Goal: Task Accomplishment & Management: Manage account settings

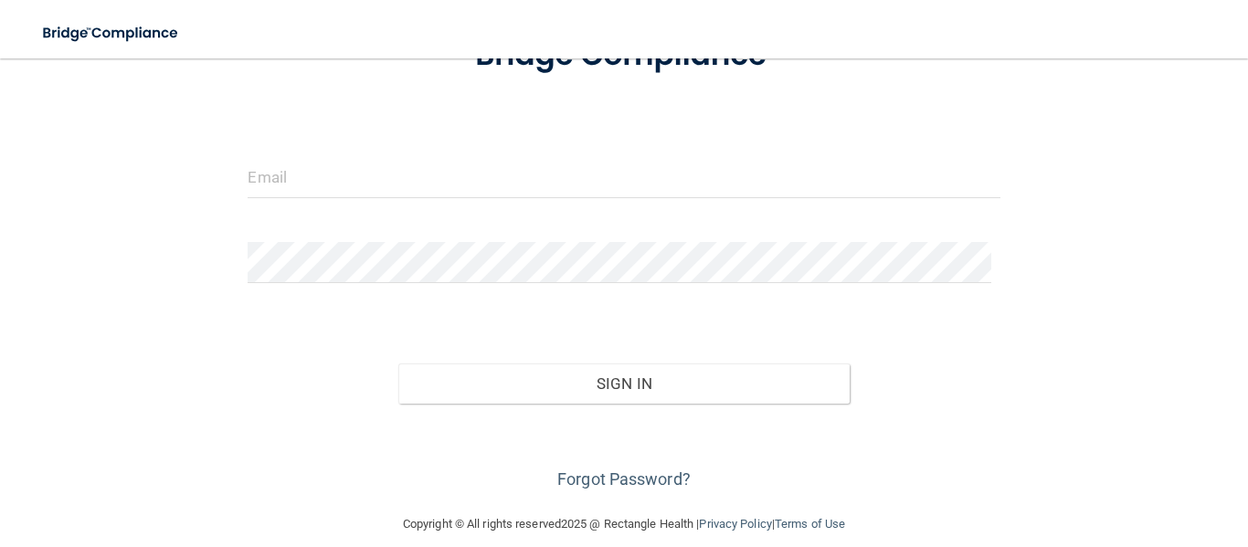
scroll to position [173, 0]
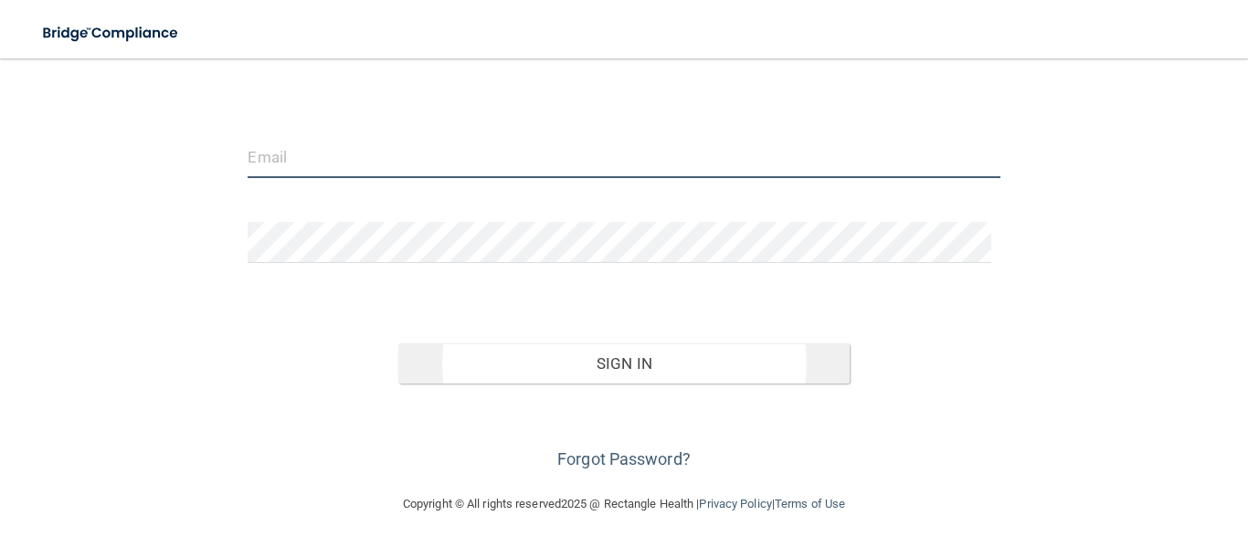
type input "[EMAIL_ADDRESS][DOMAIN_NAME]"
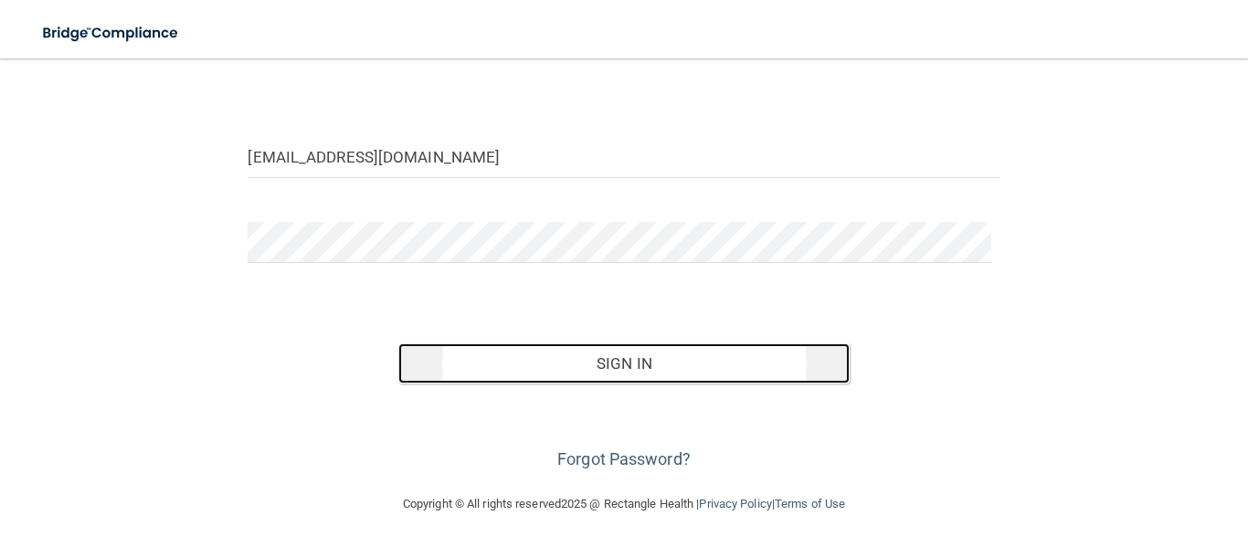
click at [646, 363] on button "Sign In" at bounding box center [623, 364] width 451 height 40
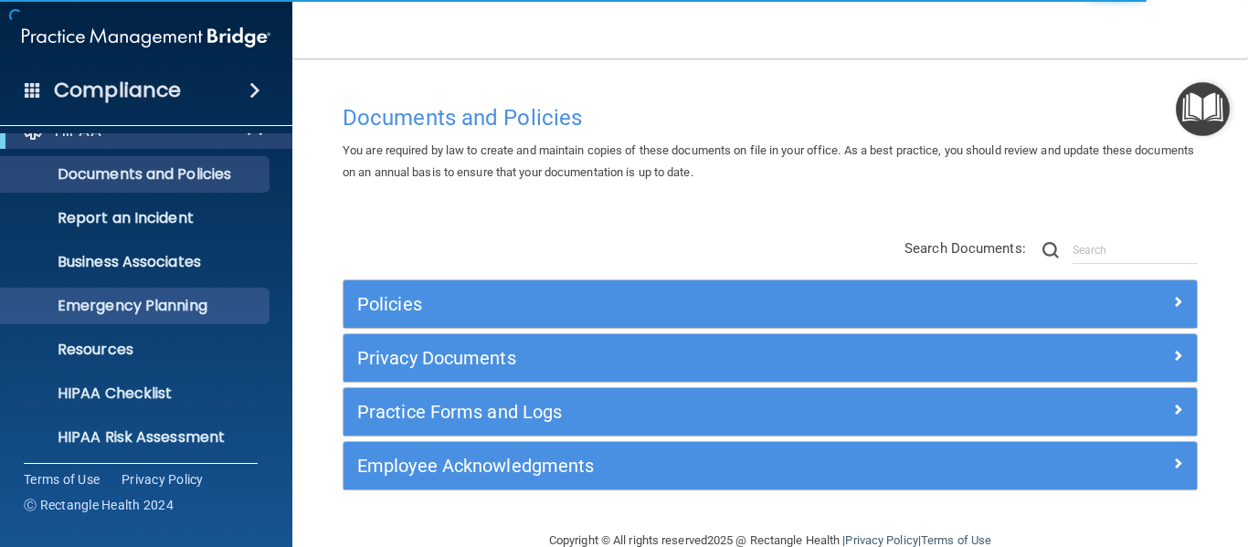
scroll to position [211, 0]
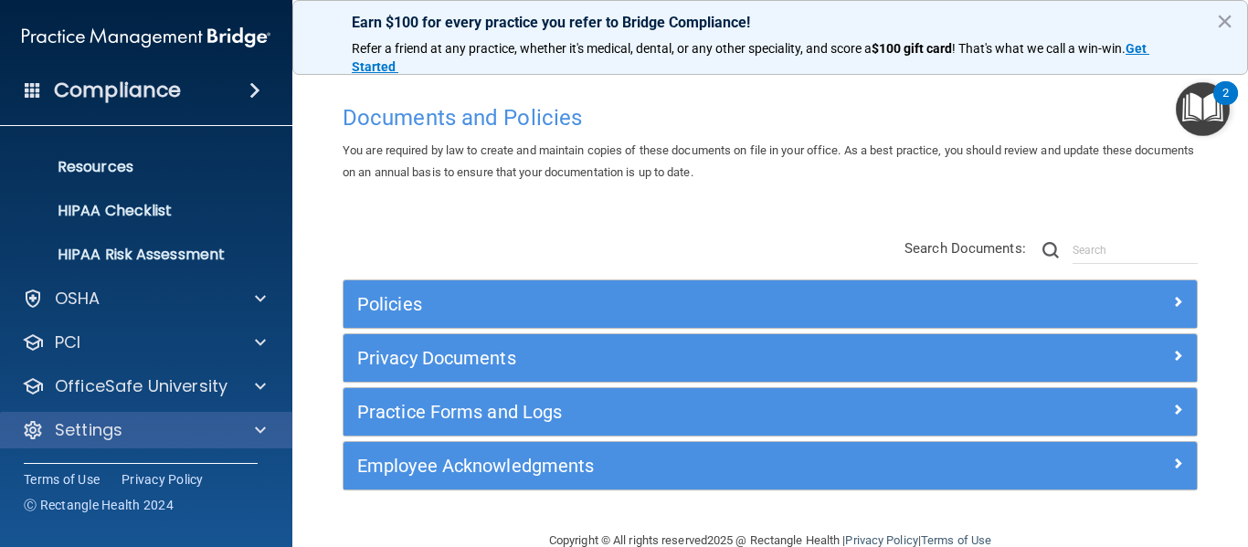
click at [144, 415] on div "Settings" at bounding box center [146, 430] width 293 height 37
click at [206, 429] on div "Settings" at bounding box center [121, 430] width 227 height 22
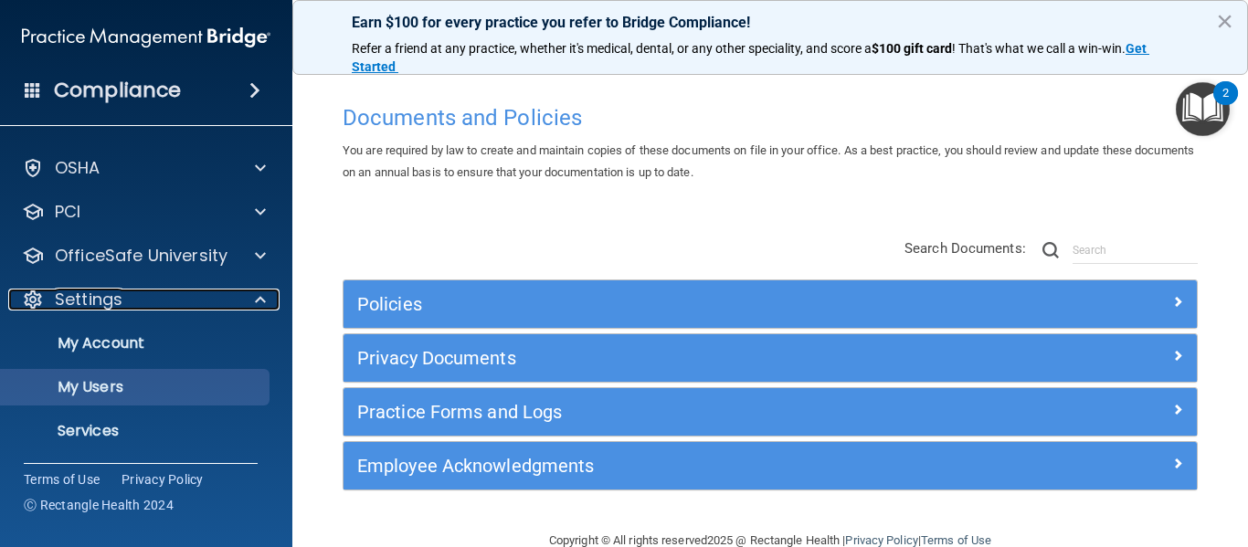
scroll to position [386, 0]
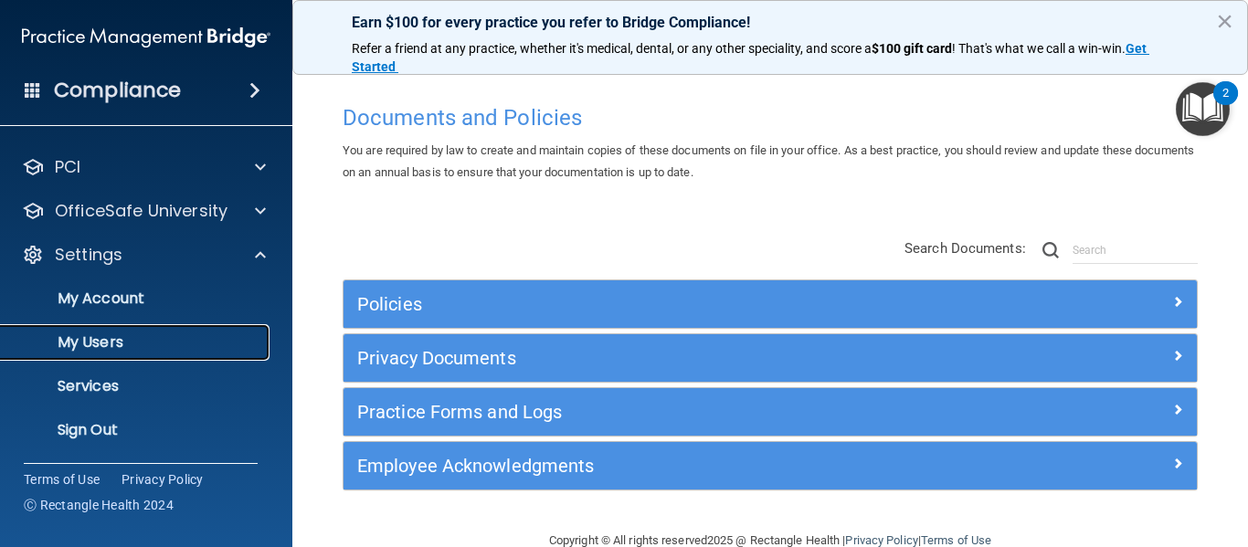
click at [148, 347] on p "My Users" at bounding box center [136, 343] width 249 height 18
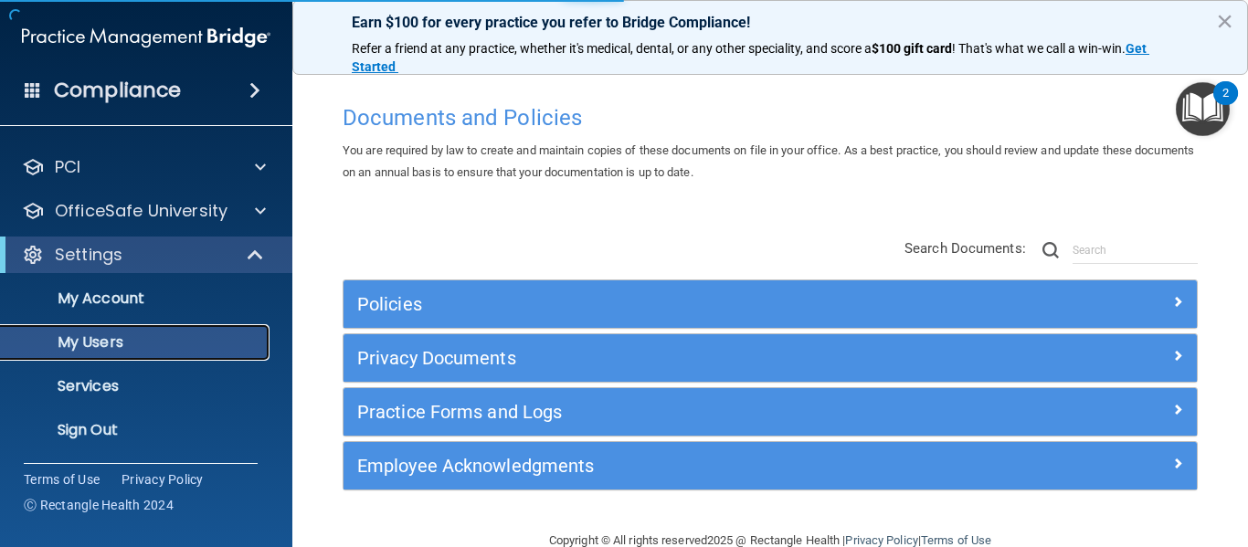
scroll to position [79, 0]
select select "20"
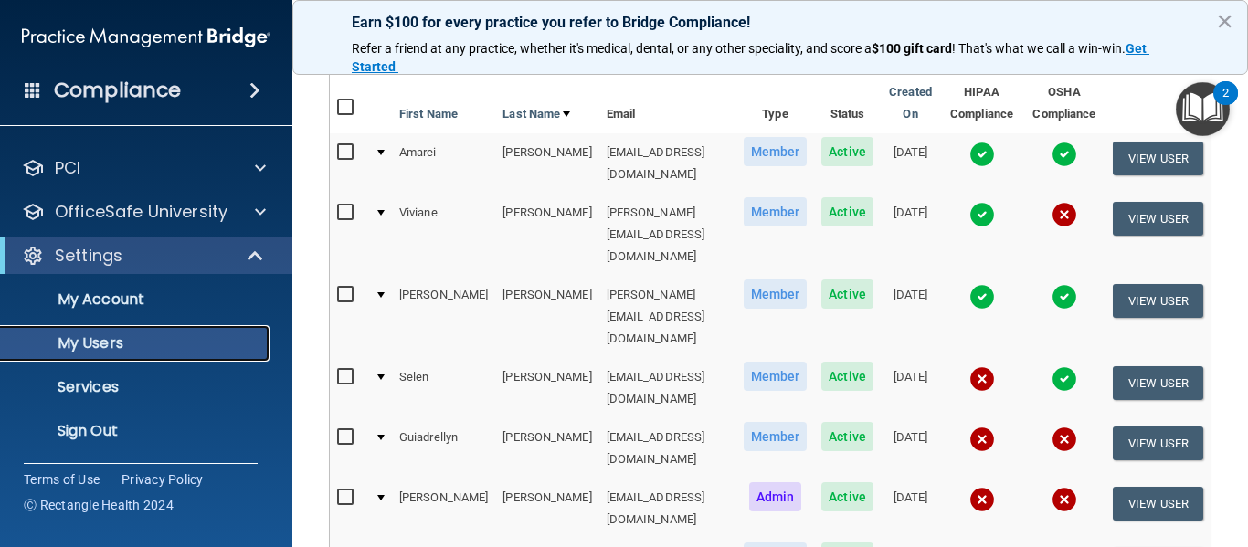
scroll to position [0, 0]
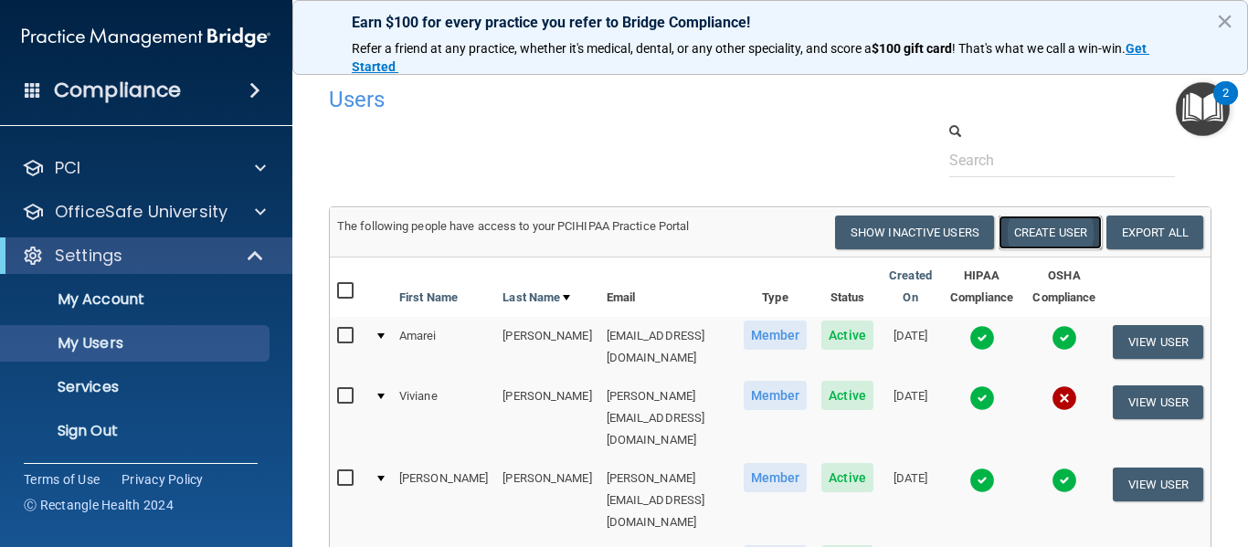
click at [1051, 241] on button "Create User" at bounding box center [1050, 233] width 103 height 34
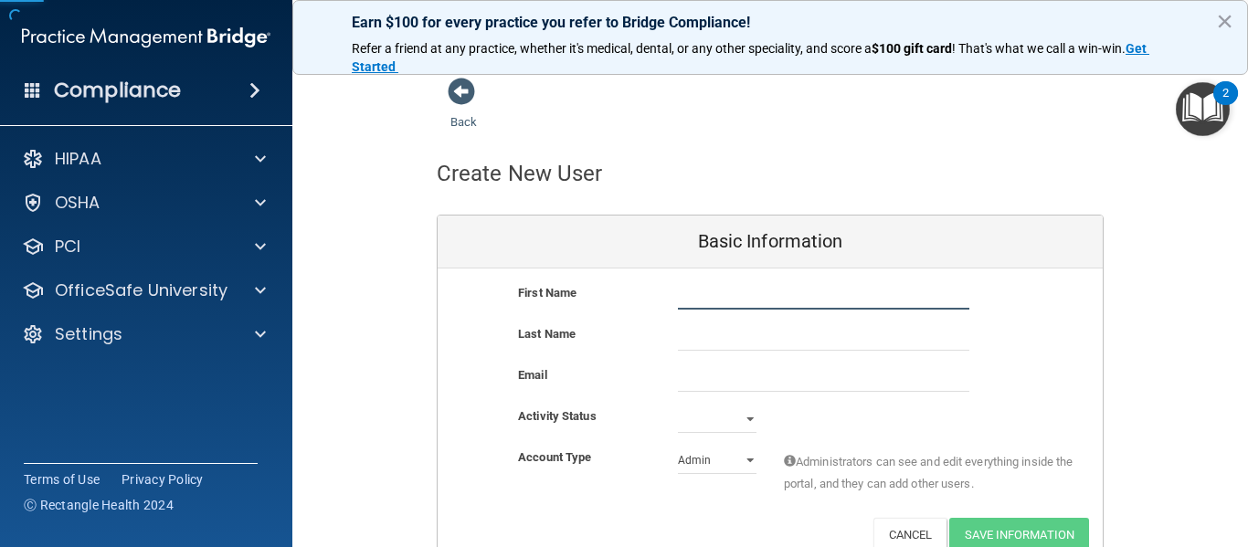
click at [695, 290] on input "text" at bounding box center [824, 295] width 292 height 27
type input "[DEMOGRAPHIC_DATA]"
type input "Munhet"
click at [751, 375] on input "email" at bounding box center [824, 378] width 292 height 27
paste input "[PERSON_NAME][EMAIL_ADDRESS][DOMAIN_NAME]"
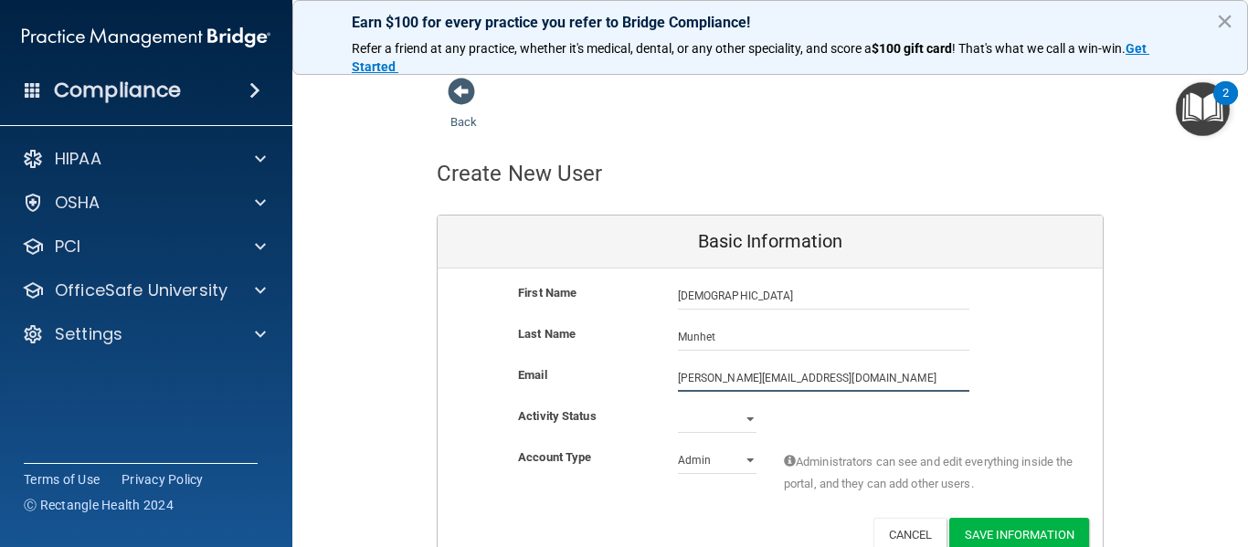
type input "[PERSON_NAME][EMAIL_ADDRESS][DOMAIN_NAME]"
click at [1024, 359] on div "Last Name Munhet" at bounding box center [770, 344] width 665 height 41
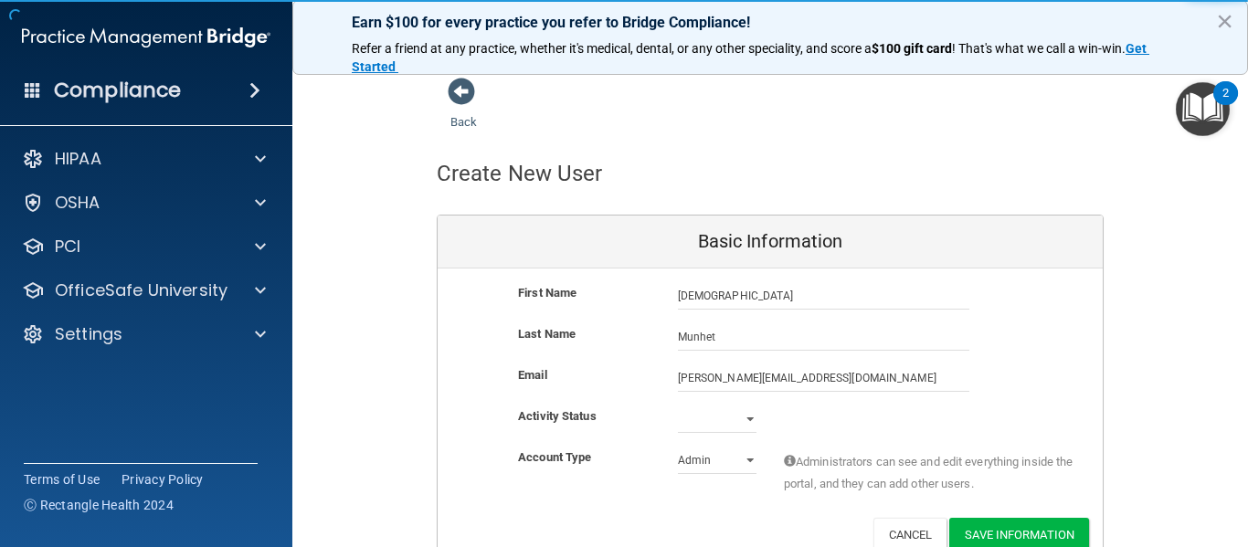
scroll to position [91, 0]
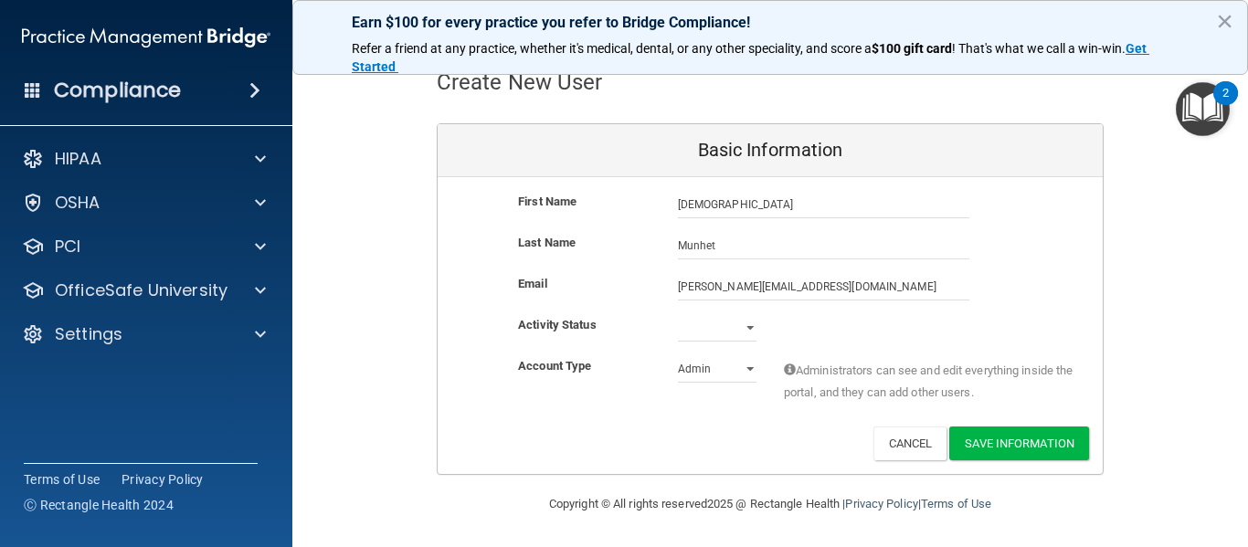
click at [760, 313] on div "Email [PERSON_NAME][EMAIL_ADDRESS][DOMAIN_NAME] [PERSON_NAME][EMAIL_ADDRESS][DO…" at bounding box center [770, 293] width 665 height 41
click at [738, 332] on select "Active Inactive" at bounding box center [717, 327] width 79 height 27
select select "active"
click at [678, 314] on select "Active Inactive" at bounding box center [717, 327] width 79 height 27
click at [826, 331] on div "Activity Status Active Active Inactive" at bounding box center [770, 327] width 665 height 27
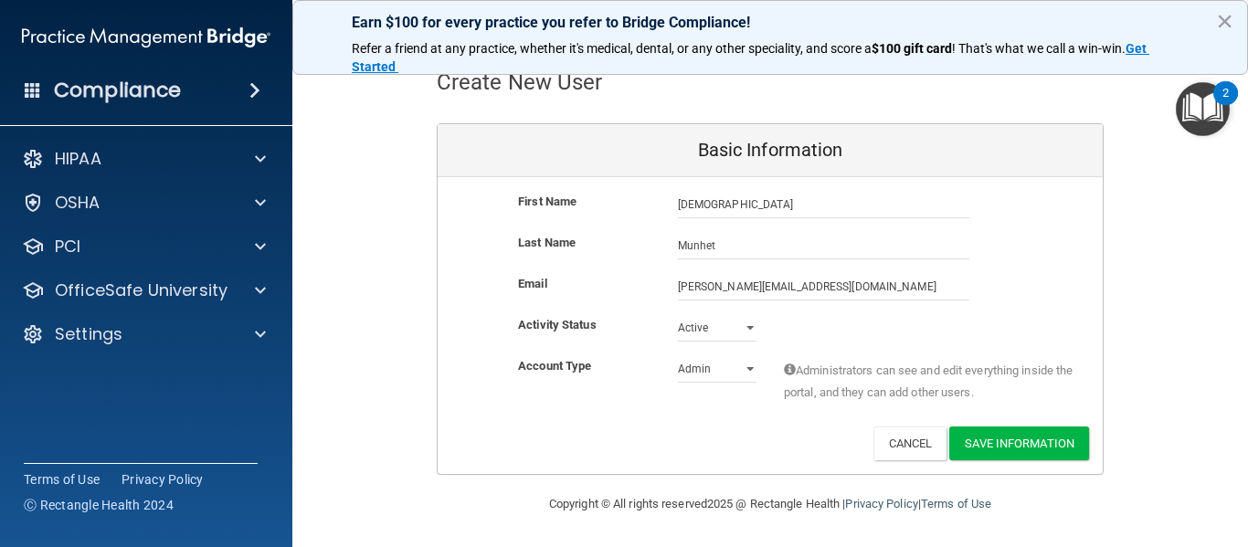
scroll to position [92, 0]
click at [745, 369] on select "Admin Member" at bounding box center [717, 368] width 79 height 27
select select "practice_member"
click at [678, 355] on select "Admin Member" at bounding box center [717, 368] width 79 height 27
click at [819, 440] on div "Deactivate Reset Password Edit Cancel Save Information" at bounding box center [770, 443] width 665 height 34
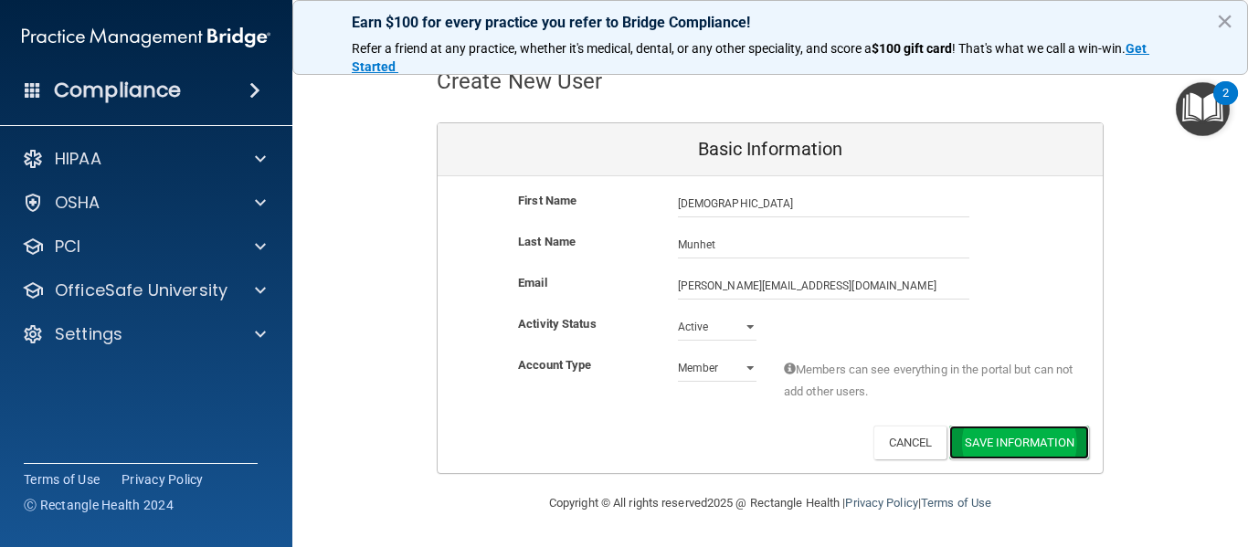
click at [1003, 441] on button "Save Information" at bounding box center [1020, 443] width 140 height 34
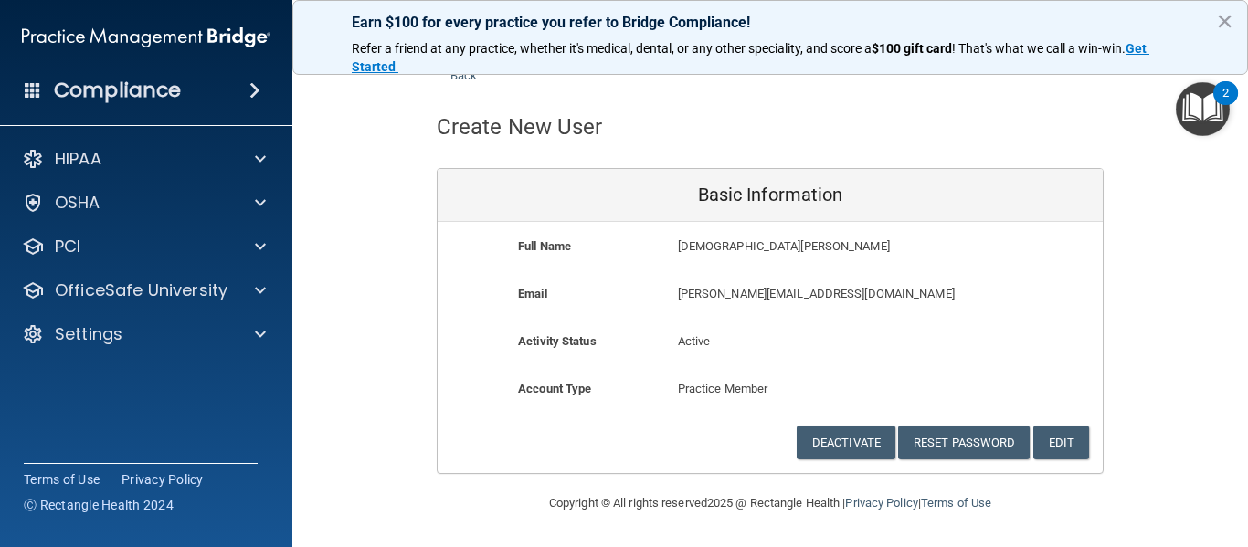
scroll to position [47, 0]
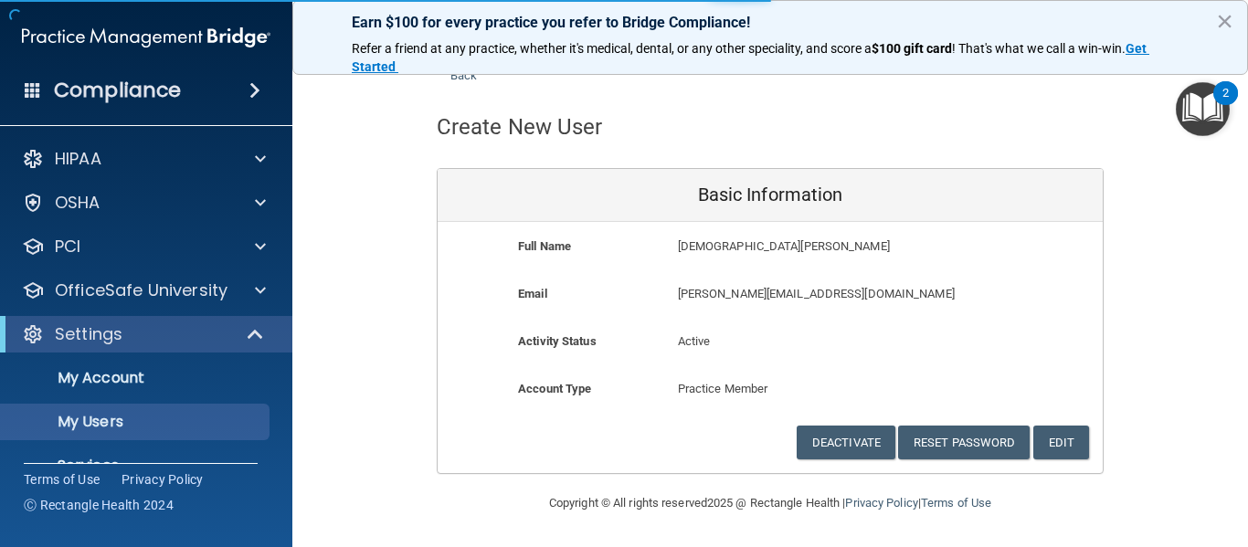
select select "20"
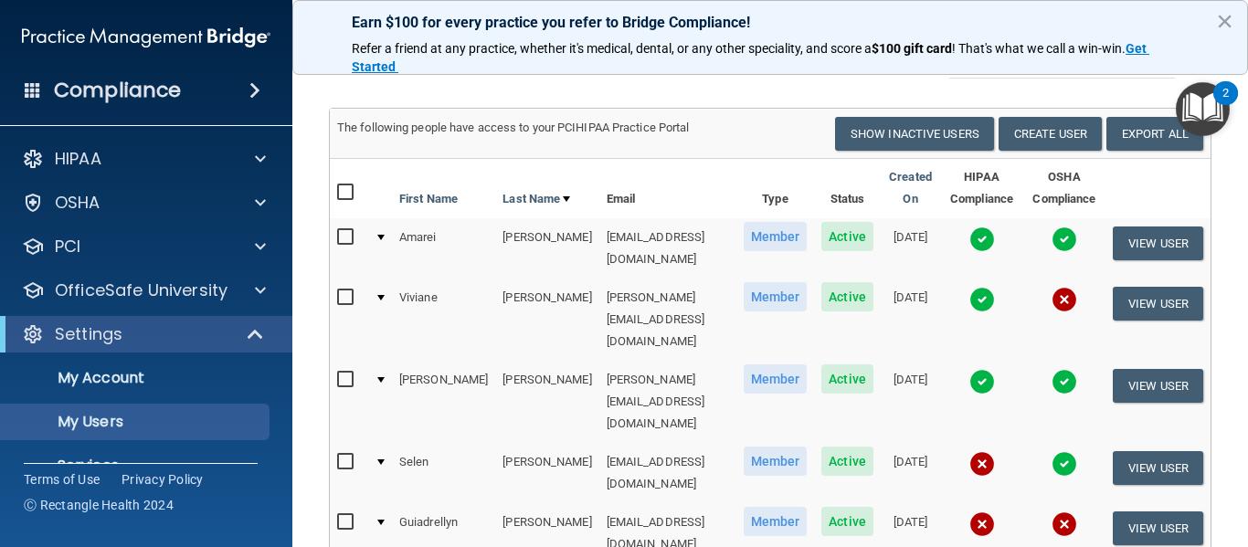
scroll to position [260, 0]
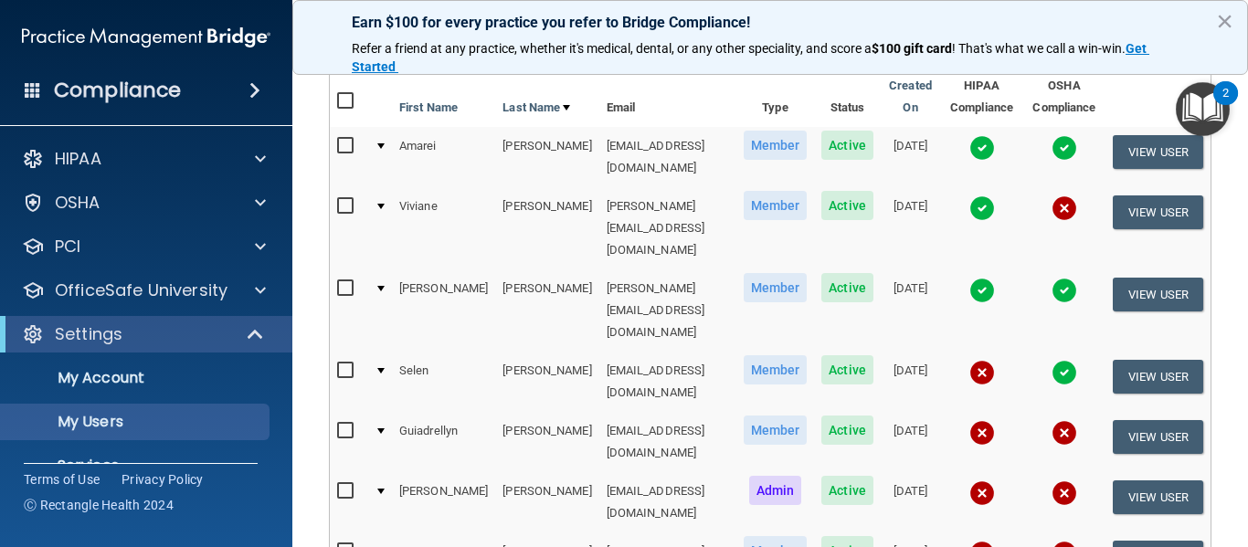
click at [337, 424] on input "checkbox" at bounding box center [347, 431] width 21 height 15
checkbox input "true"
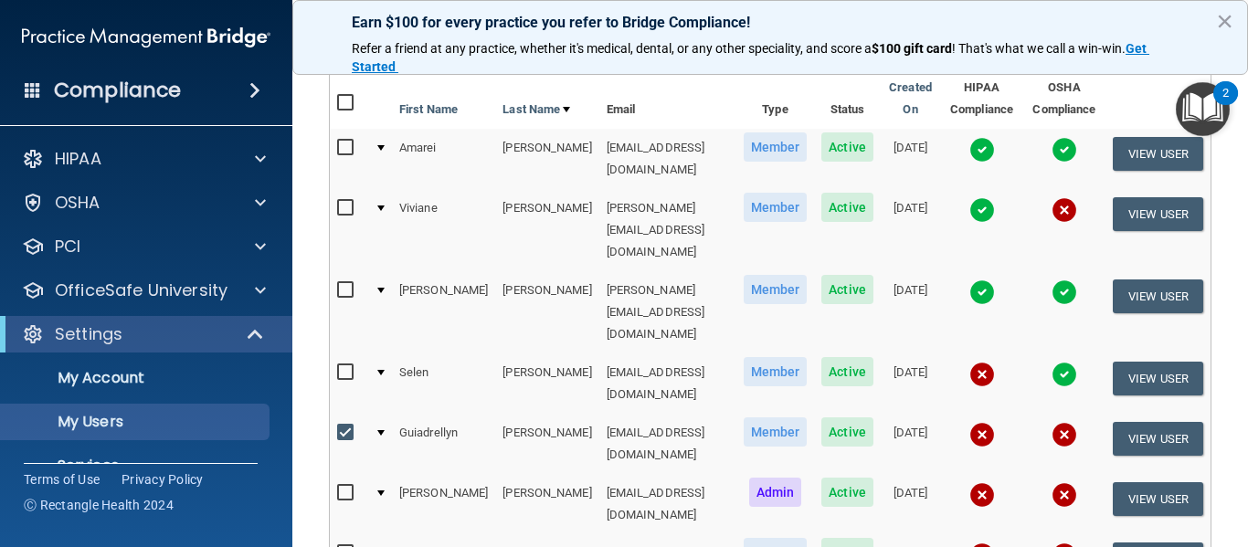
click at [330, 474] on td at bounding box center [348, 504] width 37 height 60
click at [337, 486] on input "checkbox" at bounding box center [347, 493] width 21 height 15
checkbox input "true"
click at [337, 543] on label at bounding box center [348, 553] width 23 height 21
click at [337, 547] on input "checkbox" at bounding box center [347, 554] width 21 height 15
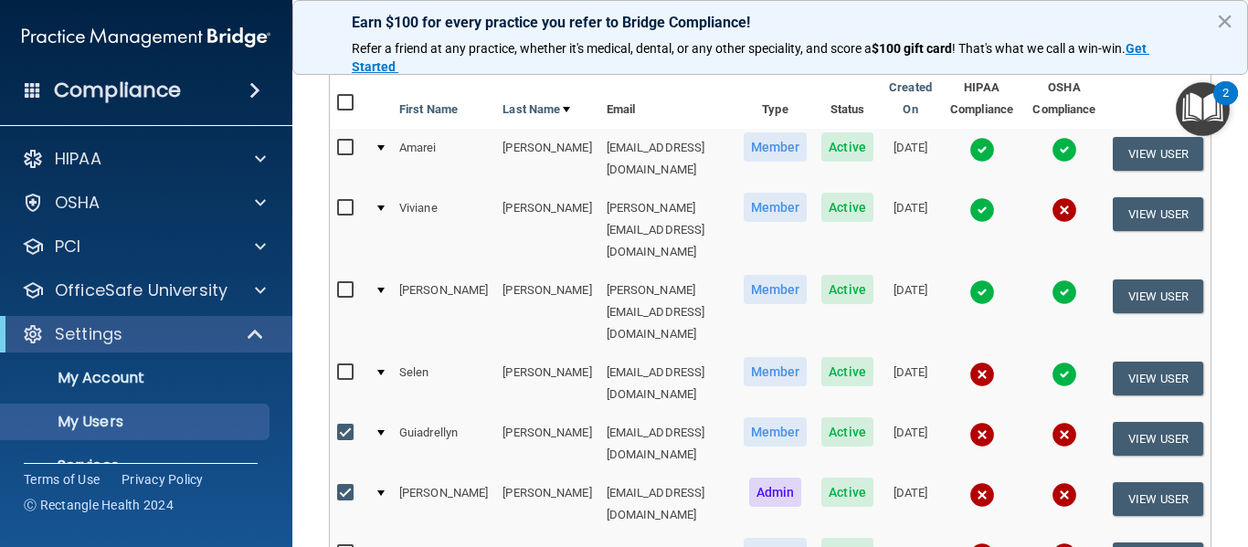
checkbox input "true"
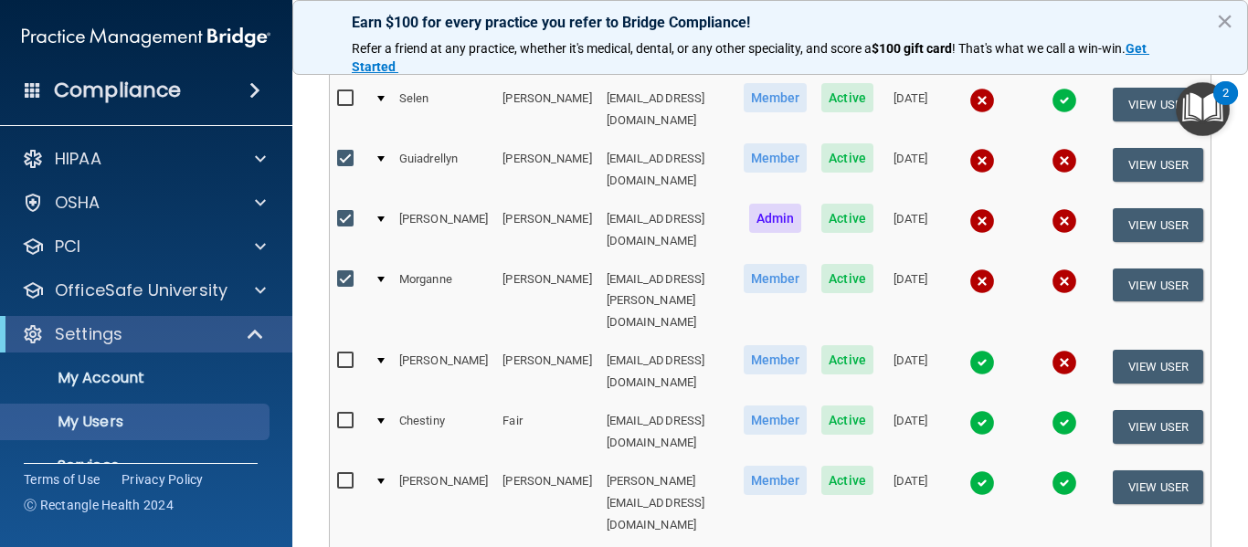
scroll to position [626, 0]
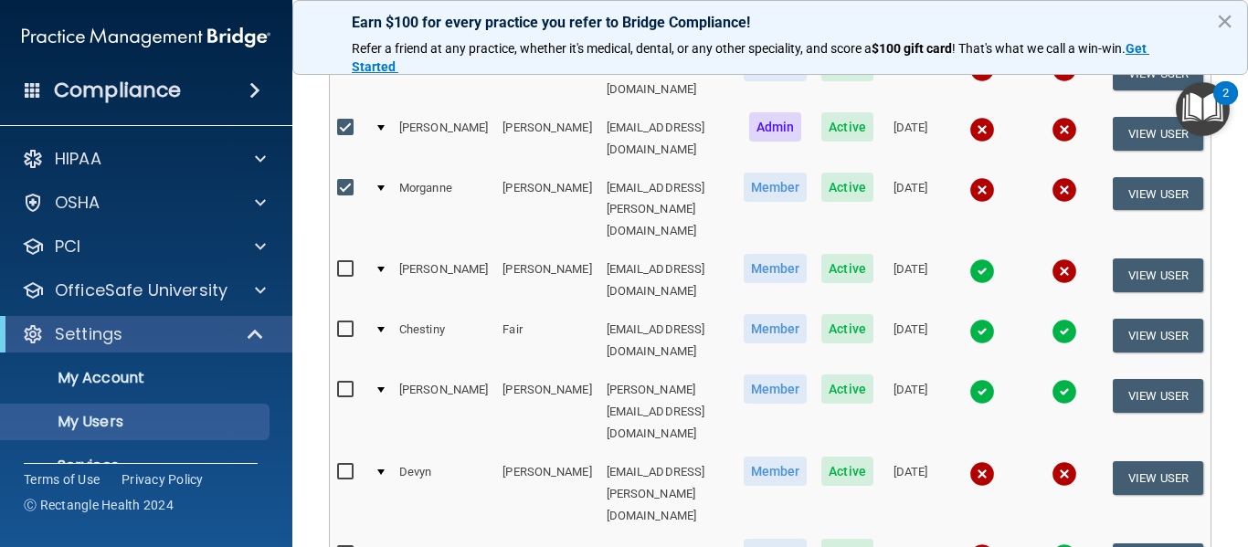
checkbox input "true"
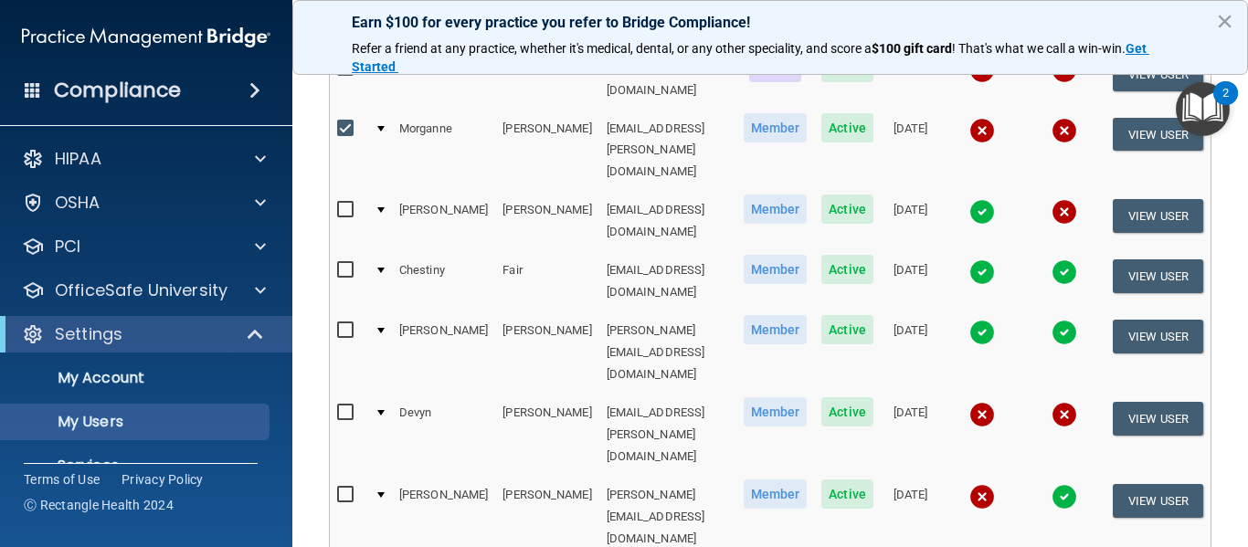
scroll to position [717, 0]
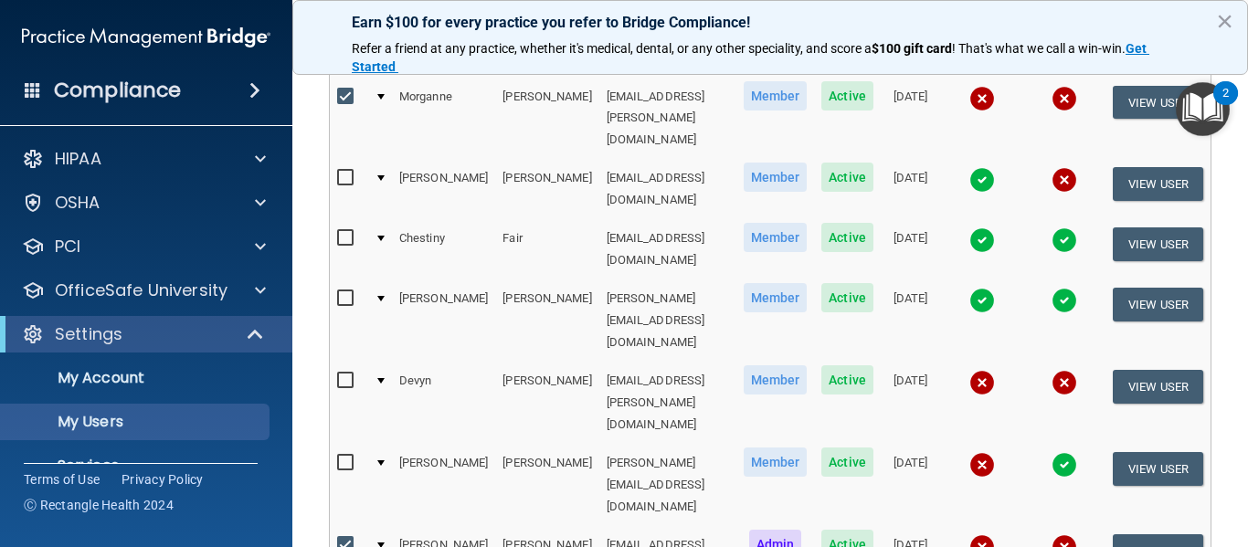
checkbox input "true"
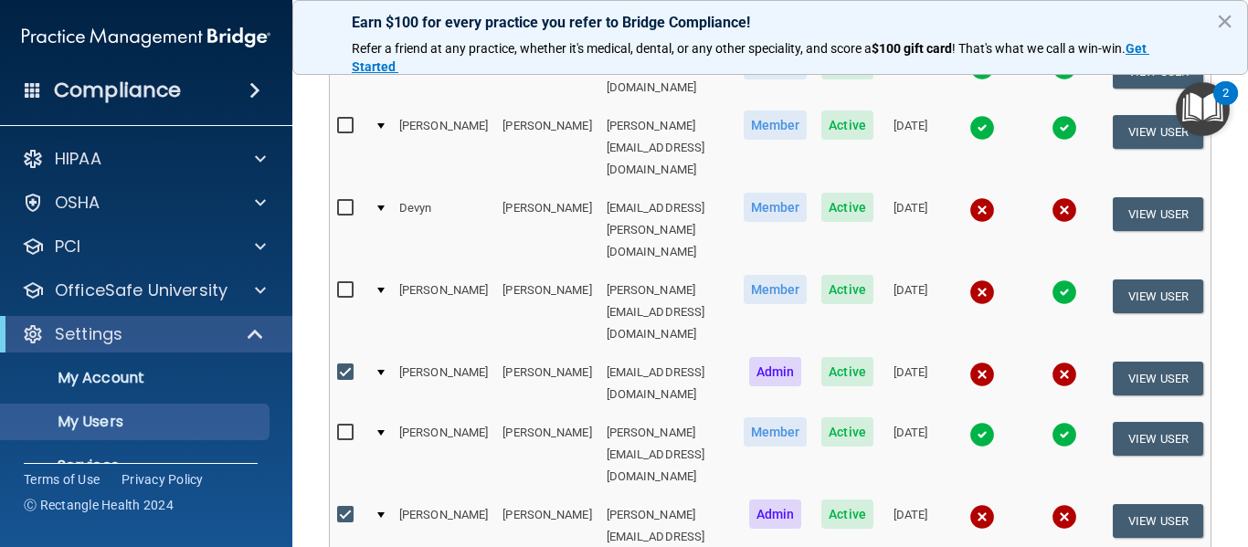
scroll to position [900, 0]
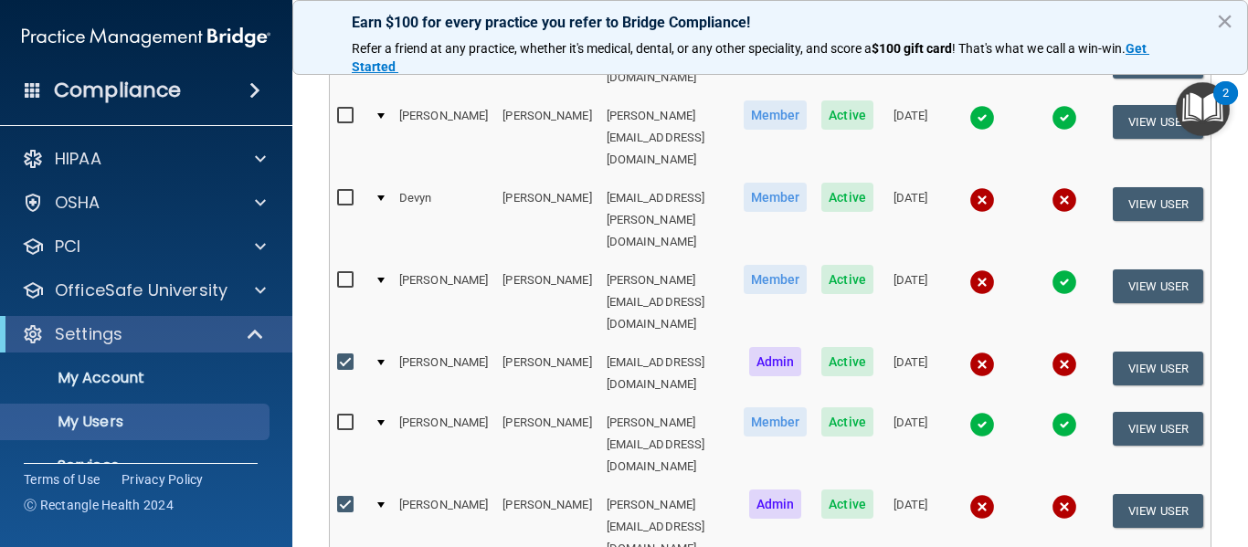
checkbox input "true"
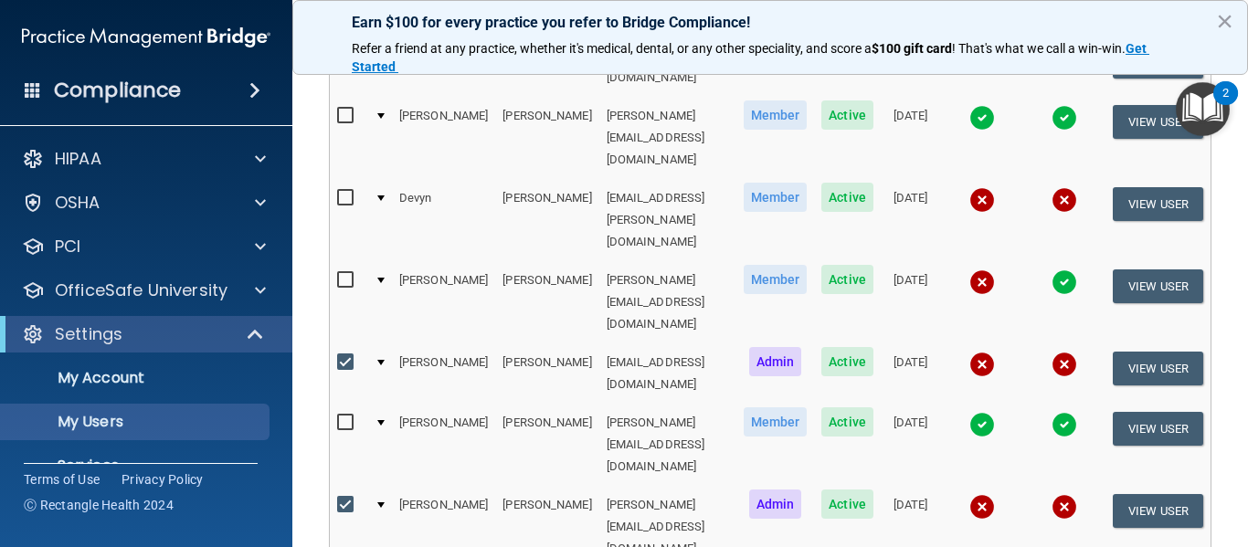
checkbox input "true"
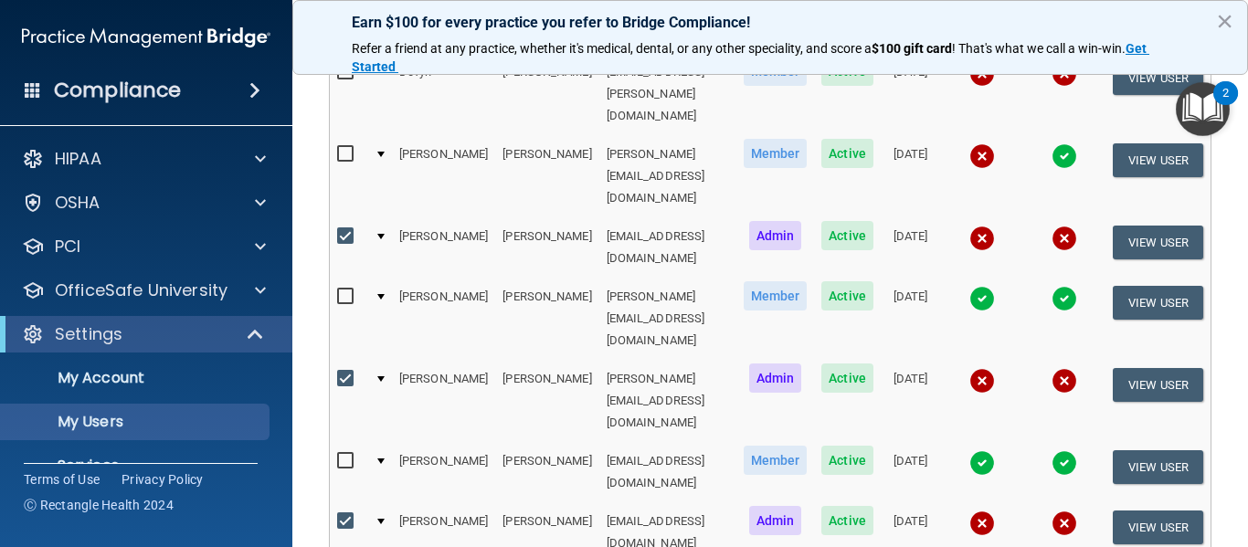
scroll to position [1084, 0]
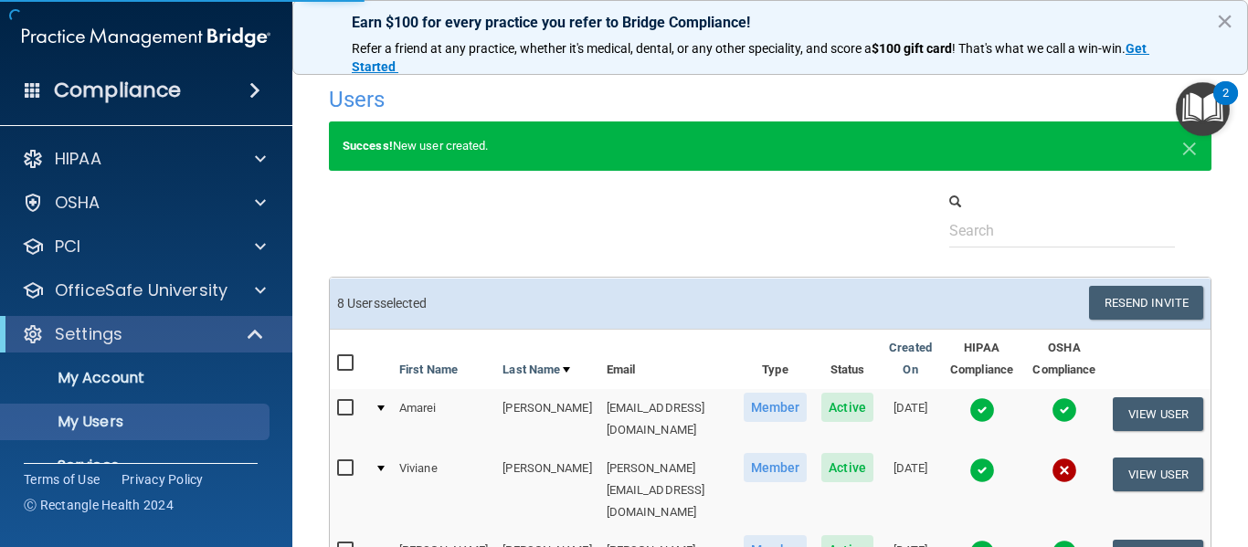
select select "20"
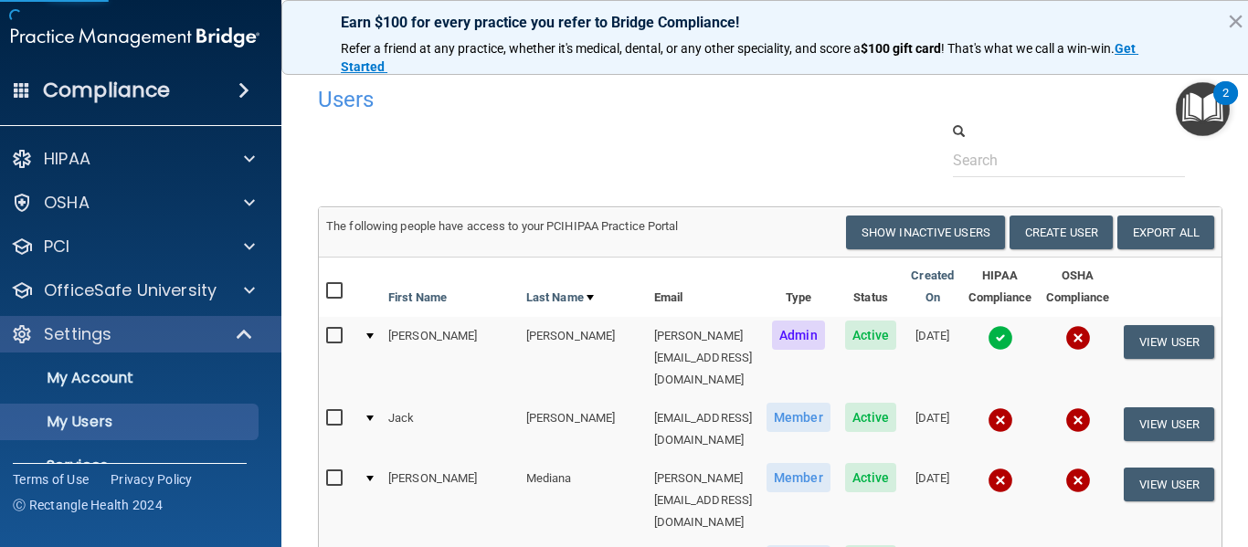
scroll to position [91, 0]
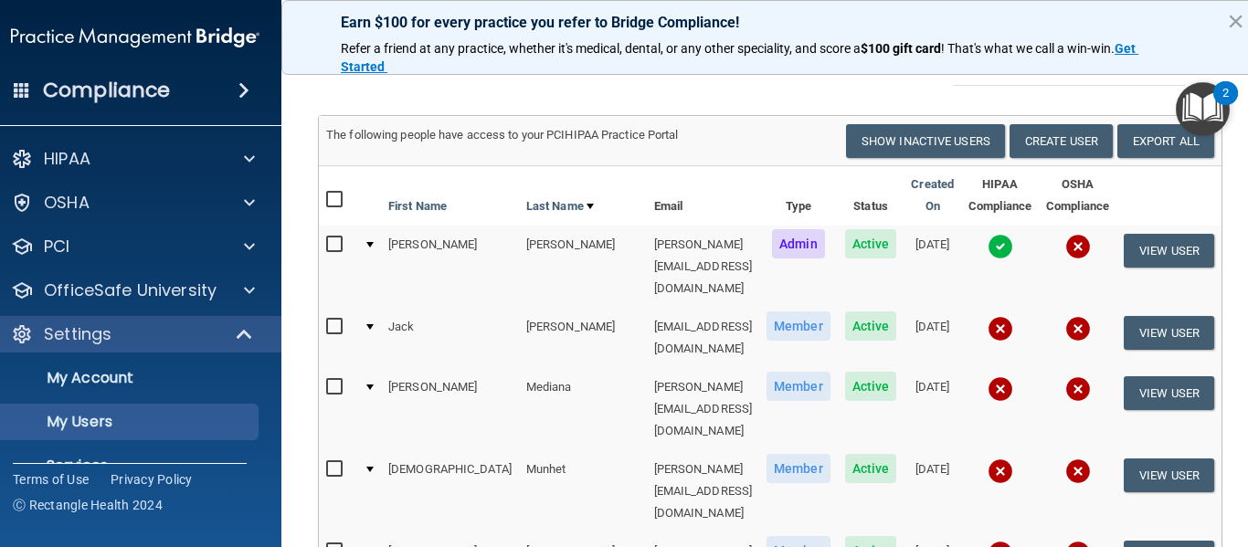
click at [347, 320] on input "checkbox" at bounding box center [336, 327] width 21 height 15
checkbox input "true"
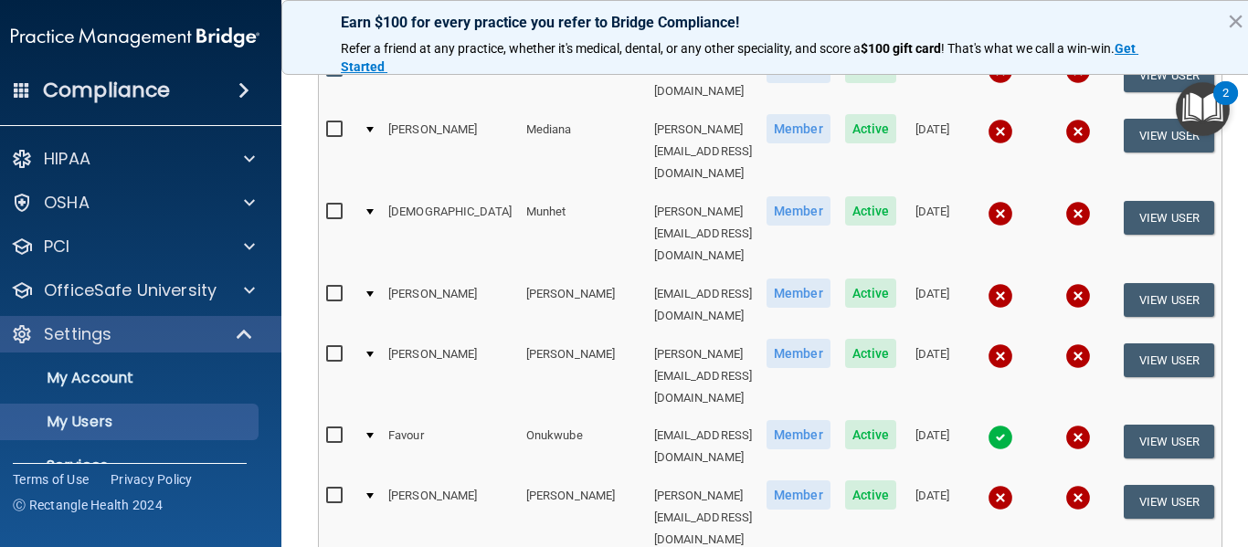
scroll to position [366, 0]
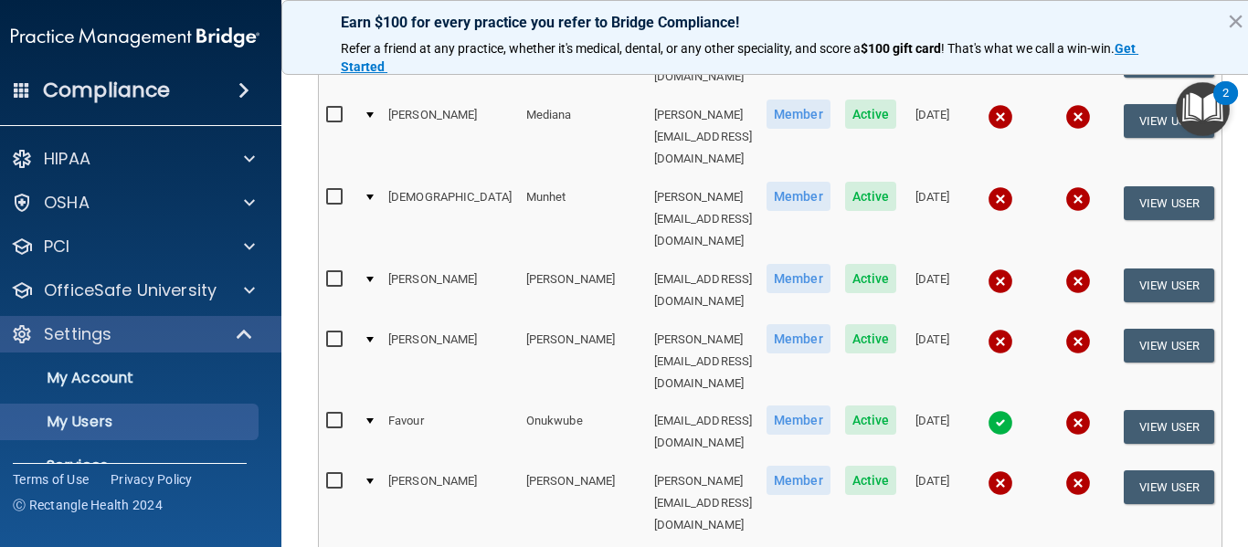
checkbox input "true"
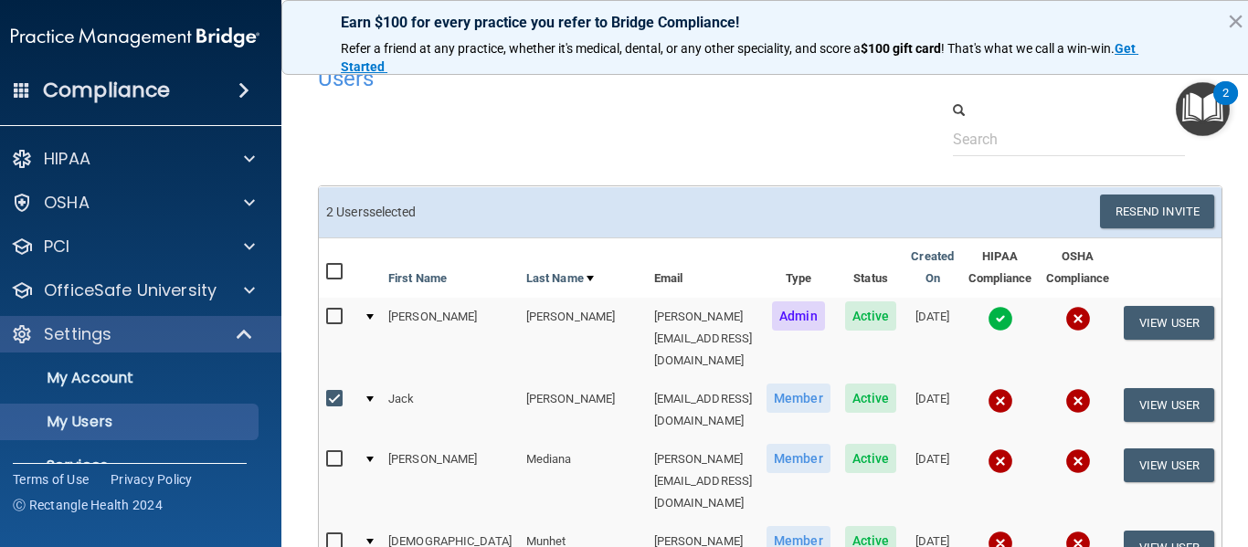
scroll to position [0, 0]
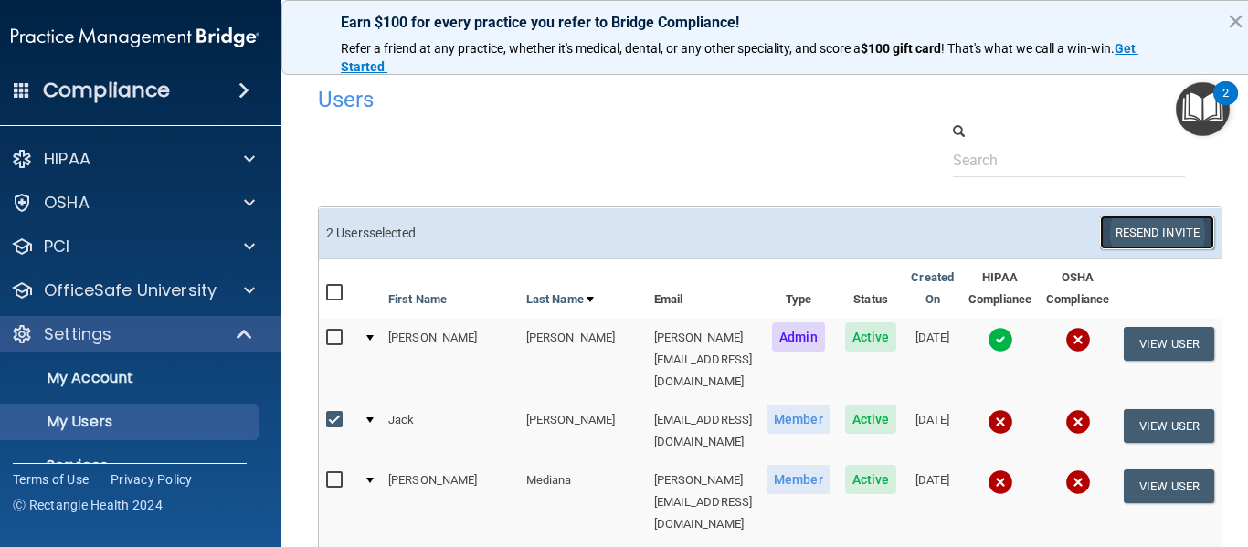
click at [1133, 232] on button "Resend Invite" at bounding box center [1157, 233] width 114 height 34
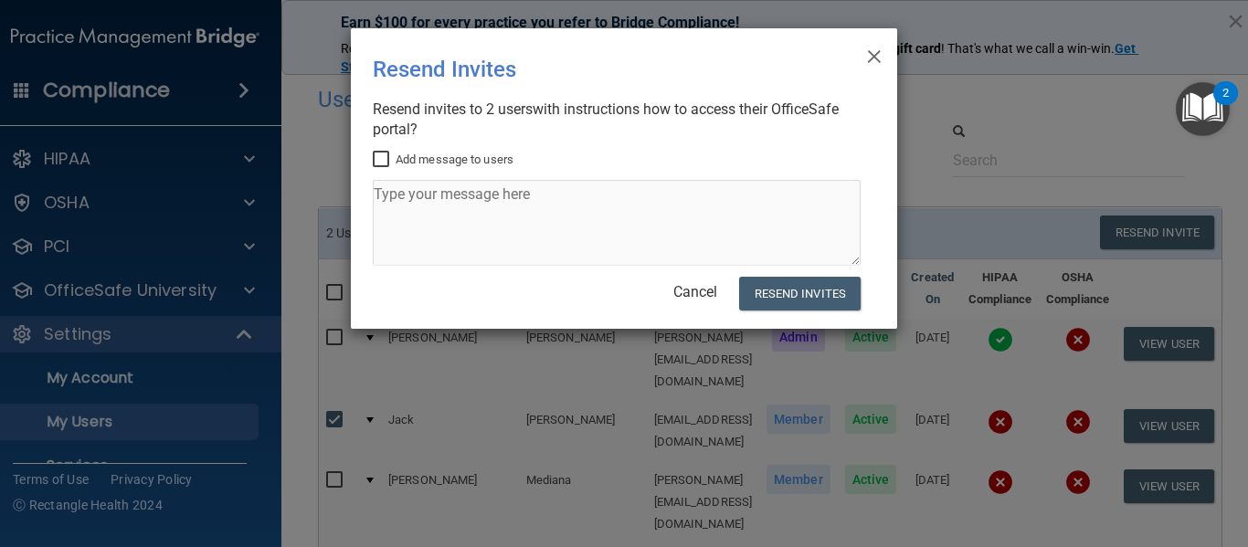
click at [482, 157] on label "Add message to users" at bounding box center [443, 160] width 141 height 22
click at [394, 157] on input "Add message to users" at bounding box center [383, 160] width 21 height 15
checkbox input "true"
click at [525, 218] on textarea at bounding box center [617, 223] width 488 height 86
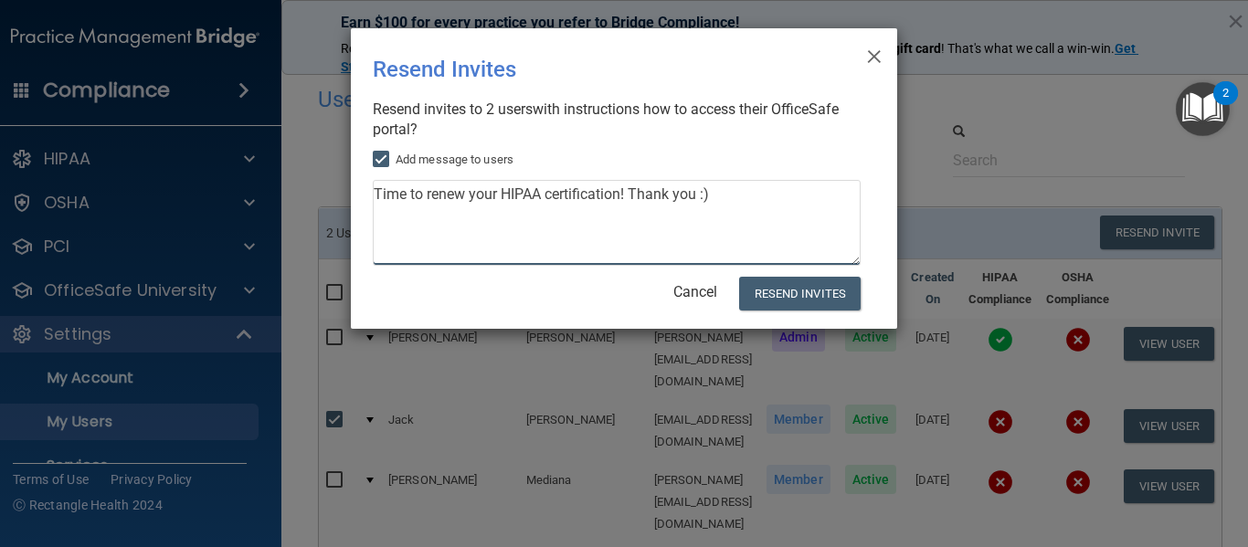
click at [721, 207] on textarea "Time to renew your HIPAA certification! Thank you :)" at bounding box center [617, 223] width 488 height 86
type textarea "Time to renew your HIPAA certification! Thank you :) -[PERSON_NAME]"
click at [780, 281] on button "Resend Invites" at bounding box center [800, 294] width 122 height 34
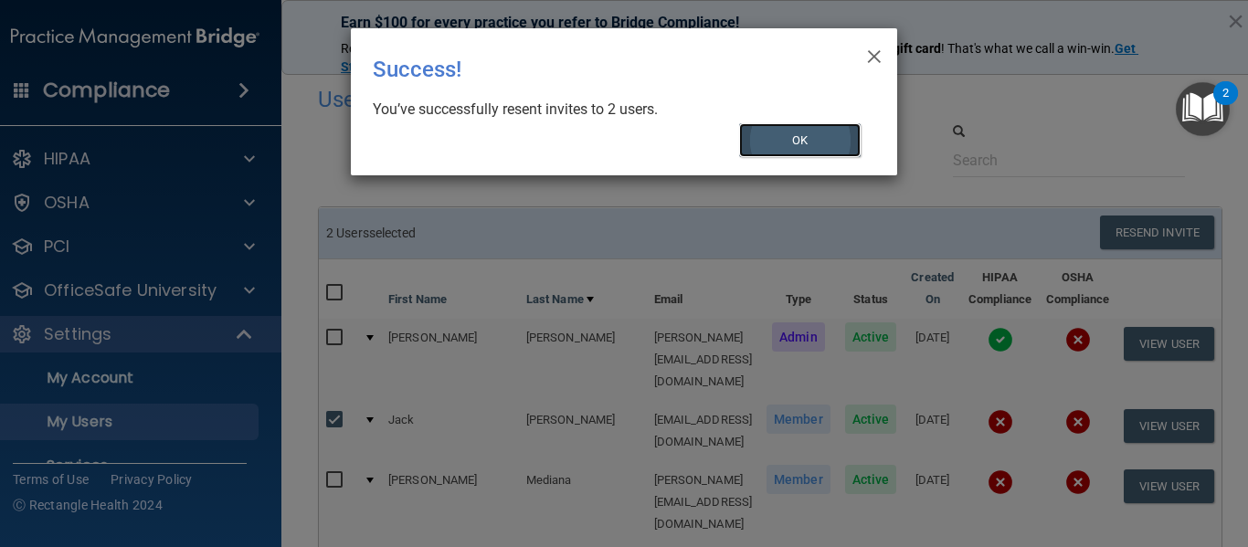
click at [799, 139] on button "OK" at bounding box center [800, 140] width 122 height 34
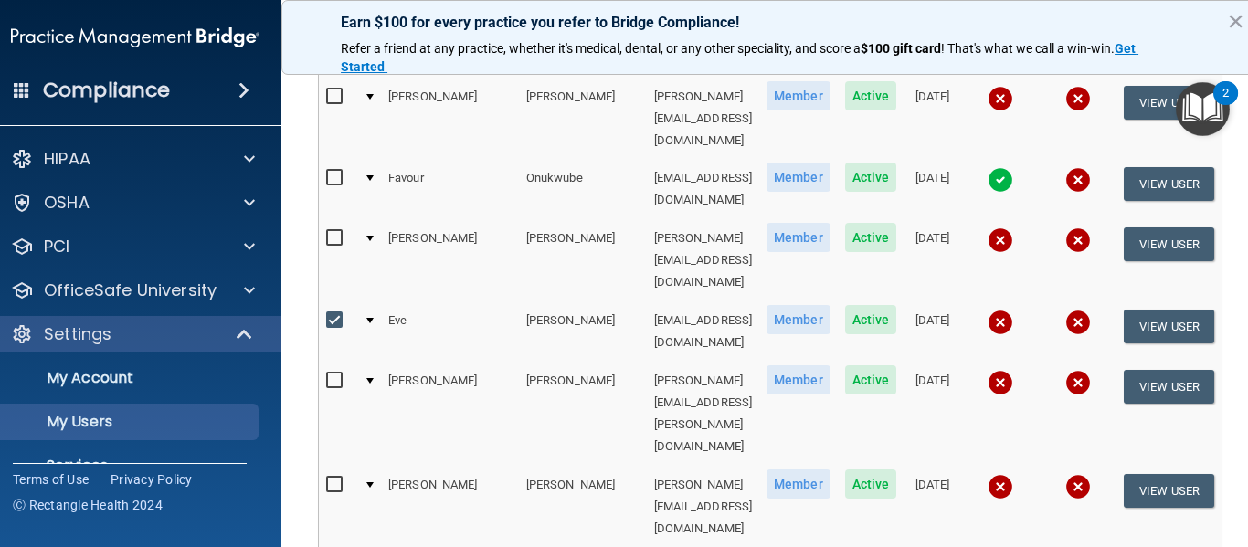
scroll to position [752, 0]
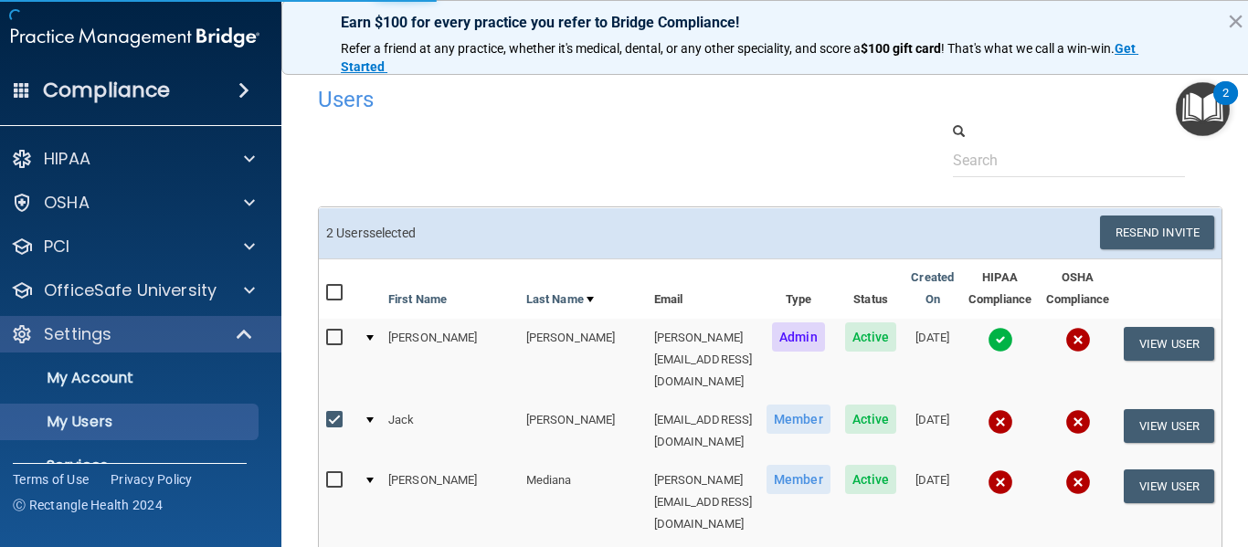
select select "20"
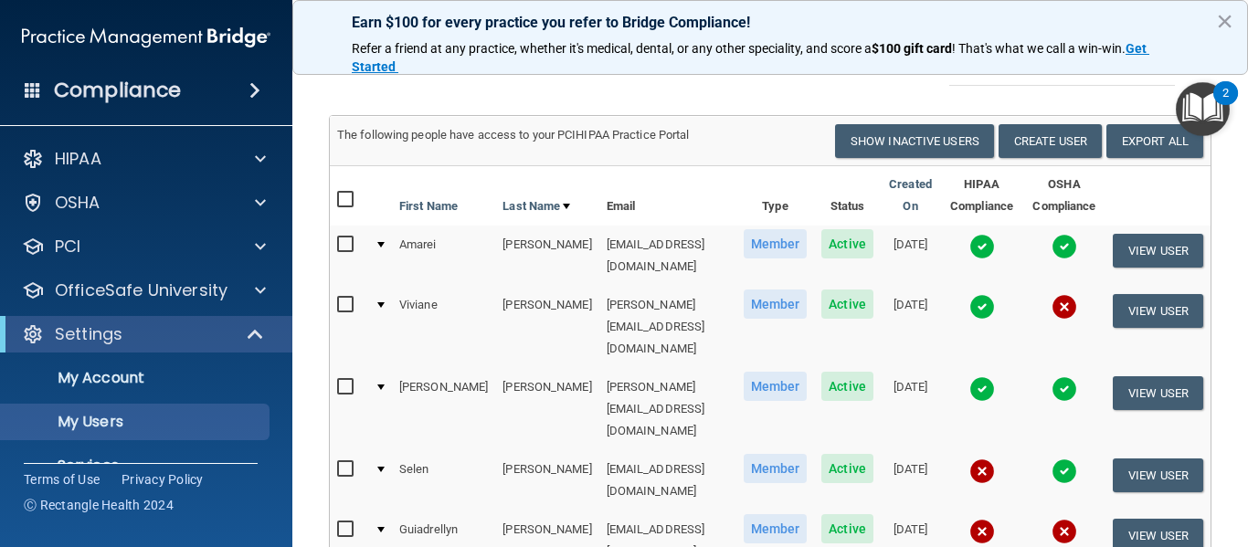
scroll to position [183, 0]
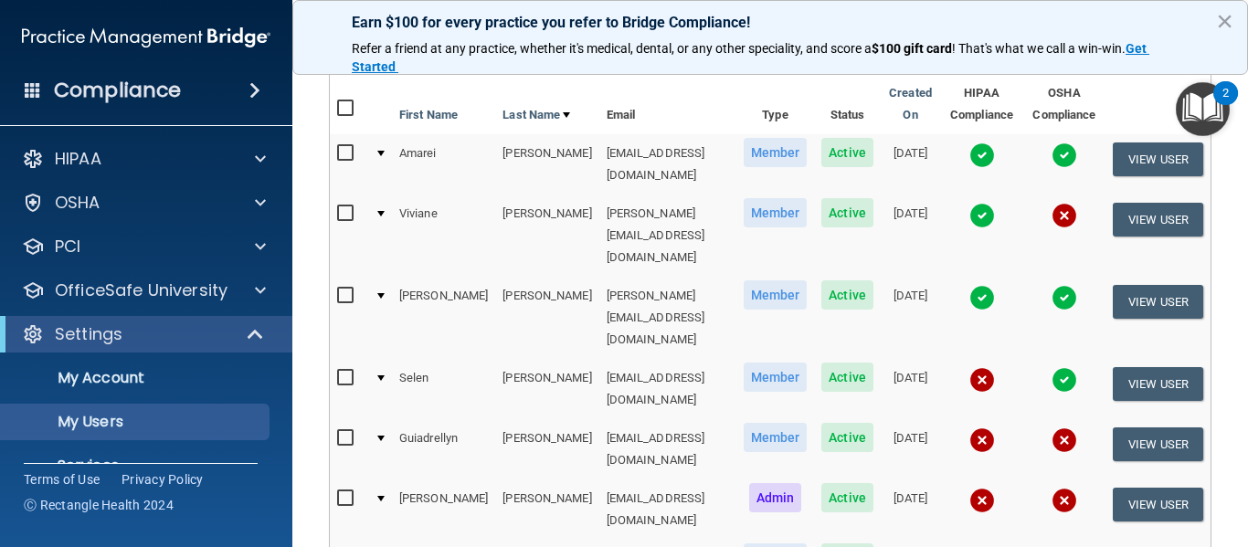
click at [337, 431] on input "checkbox" at bounding box center [347, 438] width 21 height 15
checkbox input "true"
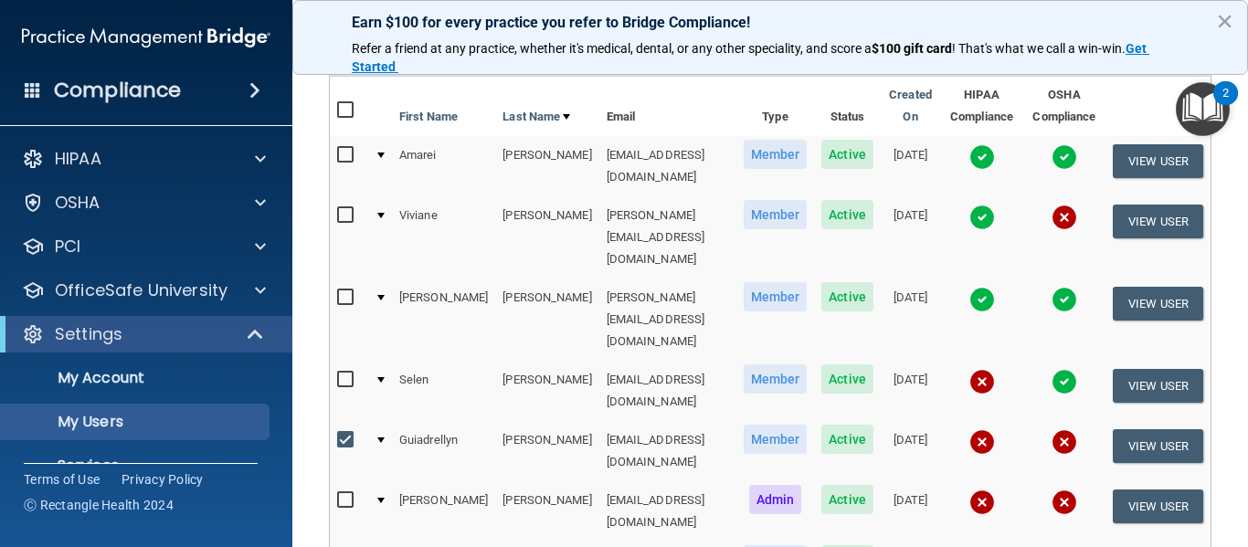
click at [337, 493] on input "checkbox" at bounding box center [347, 500] width 21 height 15
checkbox input "true"
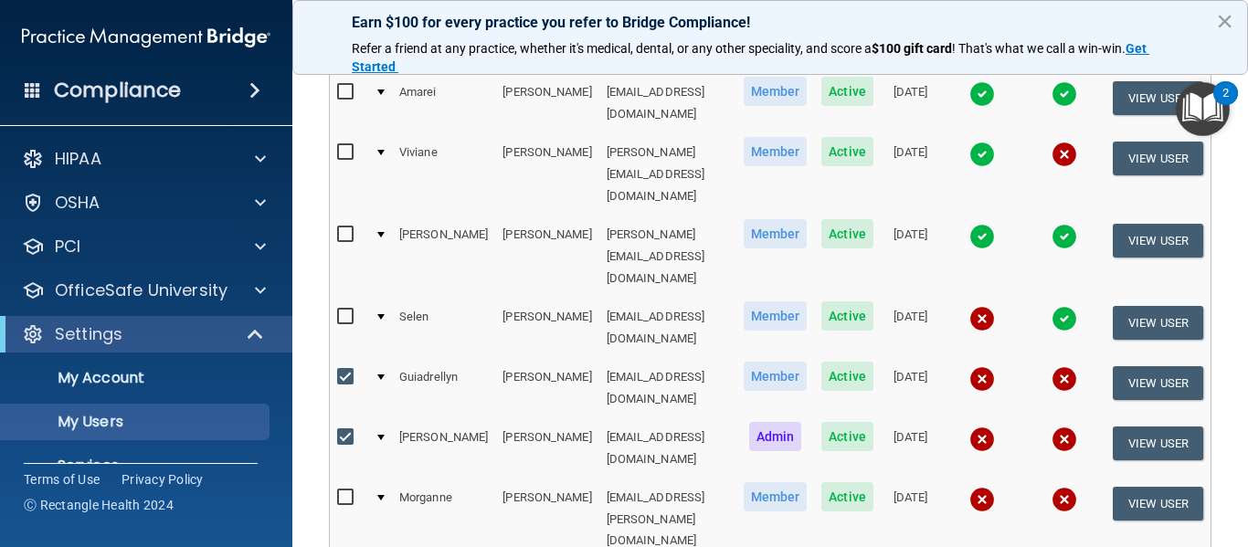
scroll to position [274, 0]
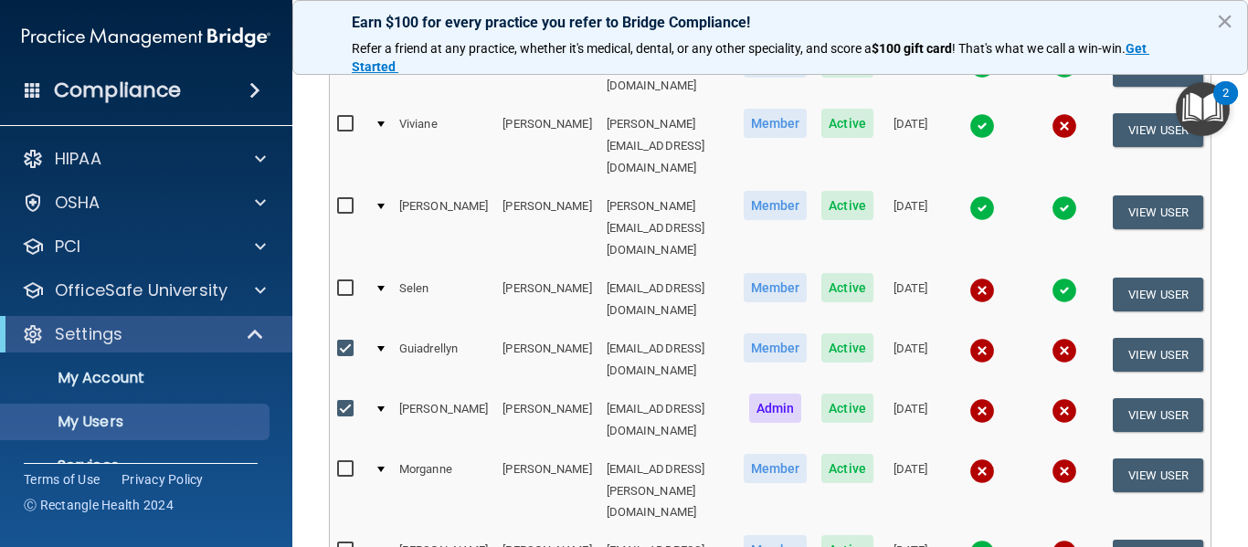
click at [337, 462] on input "checkbox" at bounding box center [347, 469] width 21 height 15
checkbox input "true"
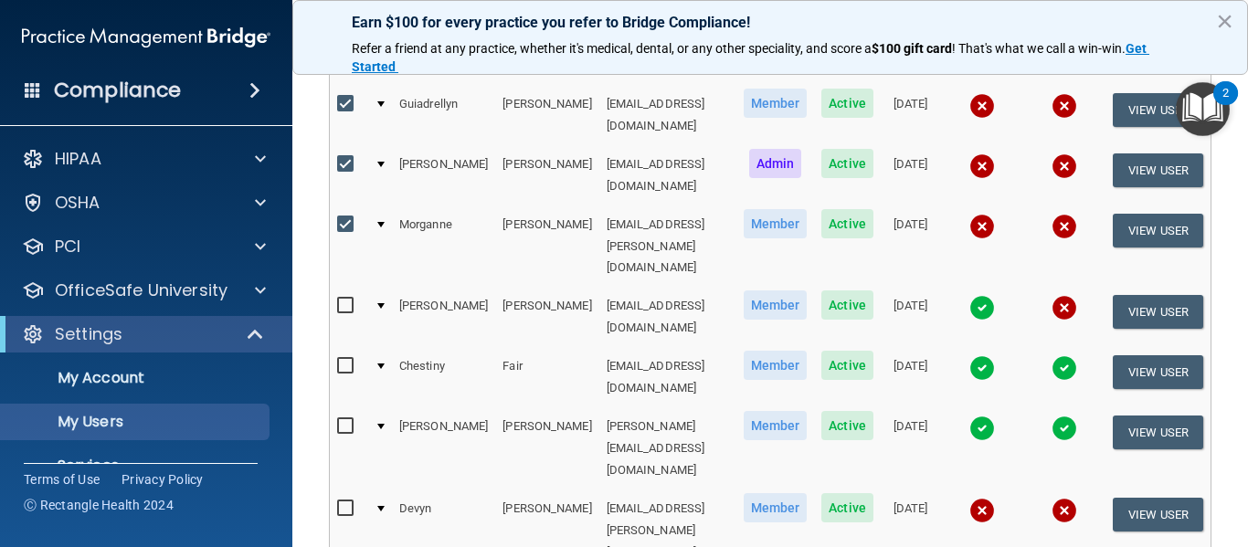
scroll to position [548, 0]
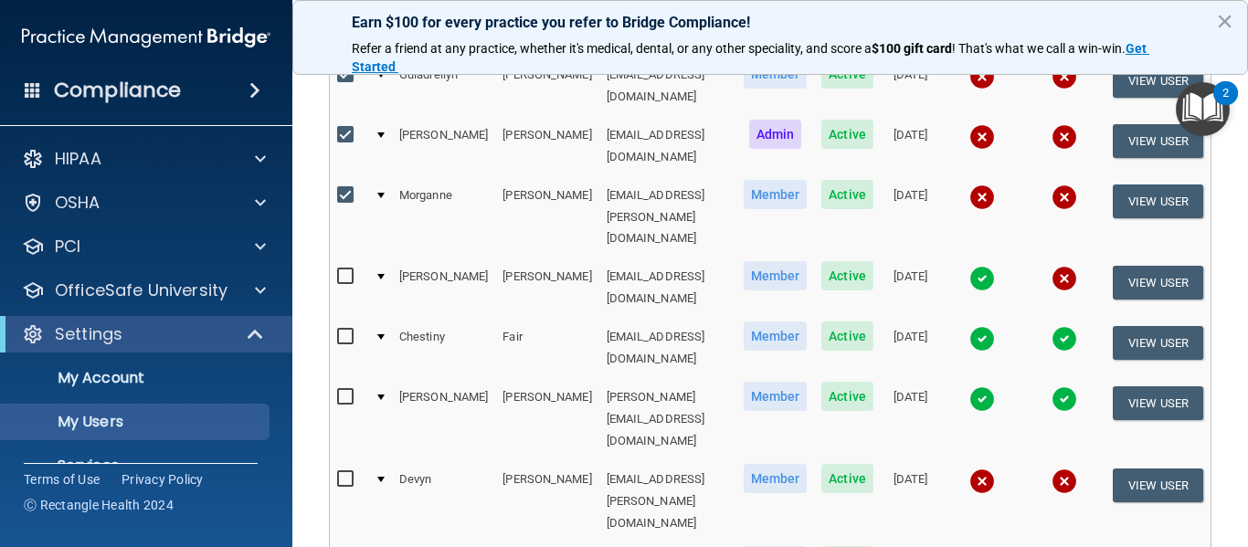
checkbox input "true"
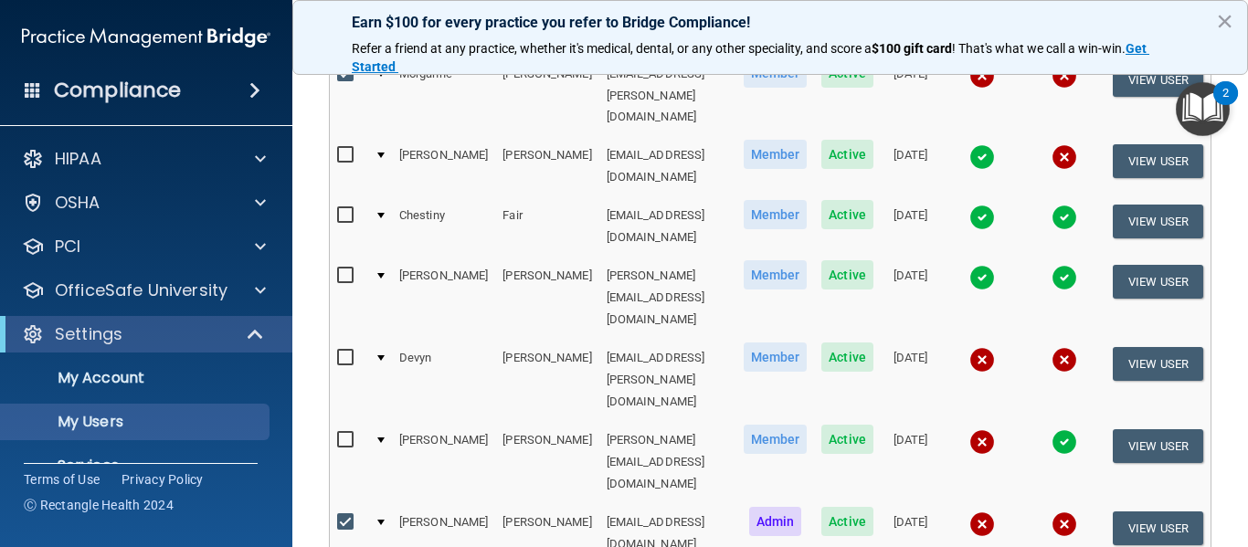
scroll to position [731, 0]
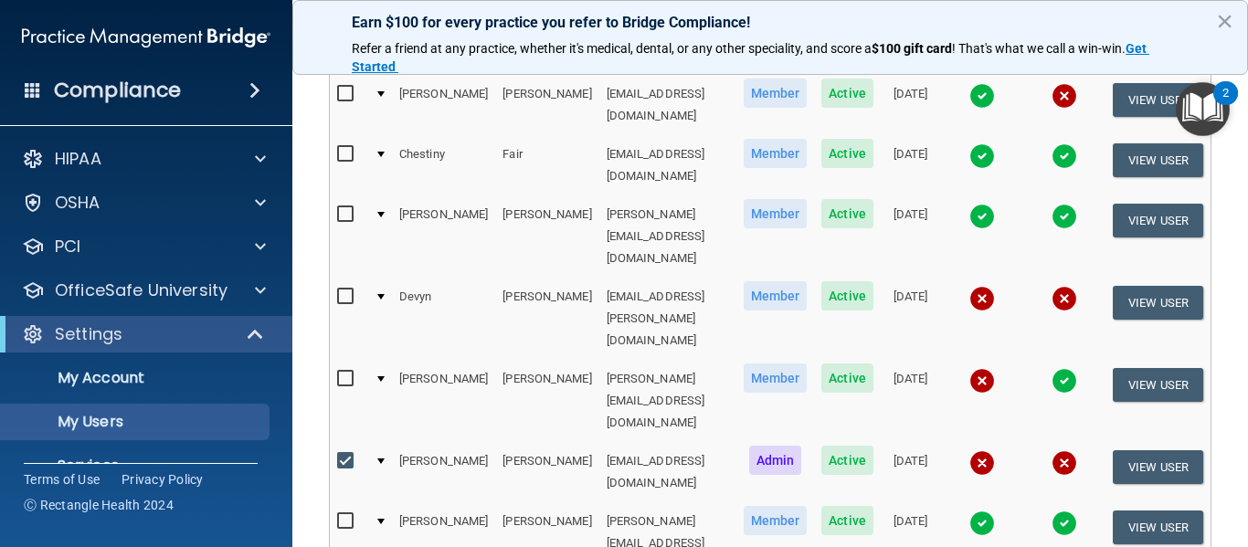
checkbox input "true"
drag, startPoint x: 329, startPoint y: 411, endPoint x: 347, endPoint y: 419, distance: 19.7
checkbox input "true"
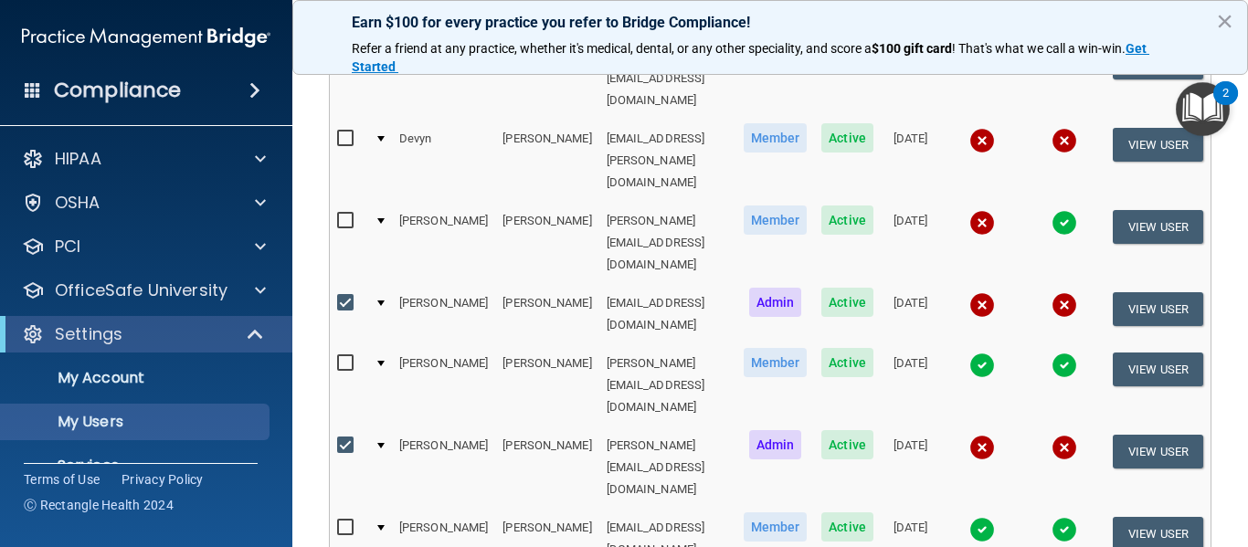
scroll to position [914, 0]
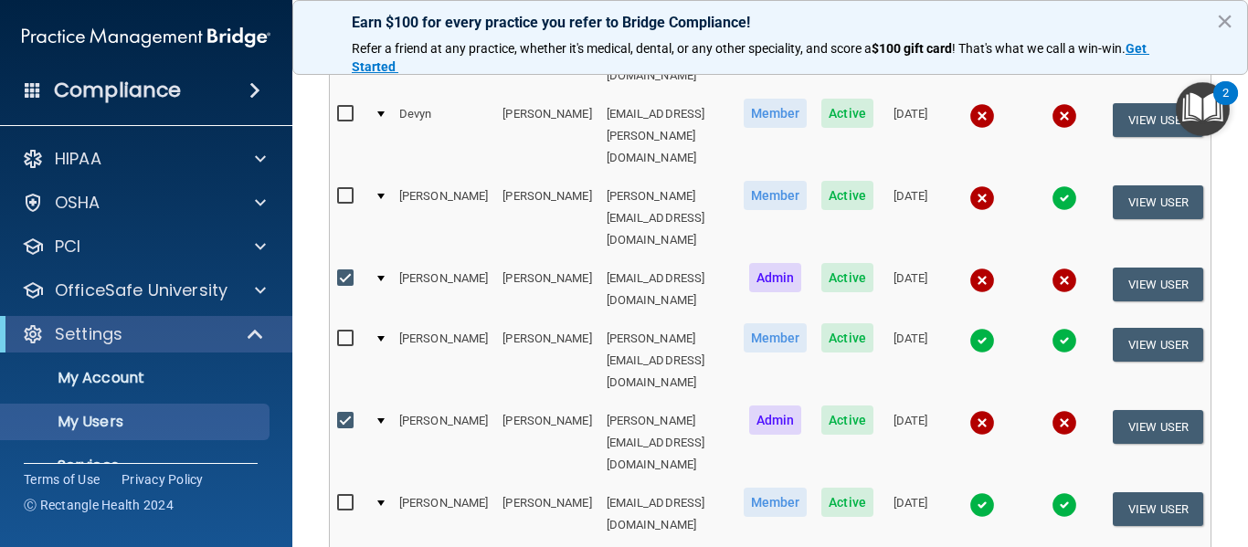
checkbox input "true"
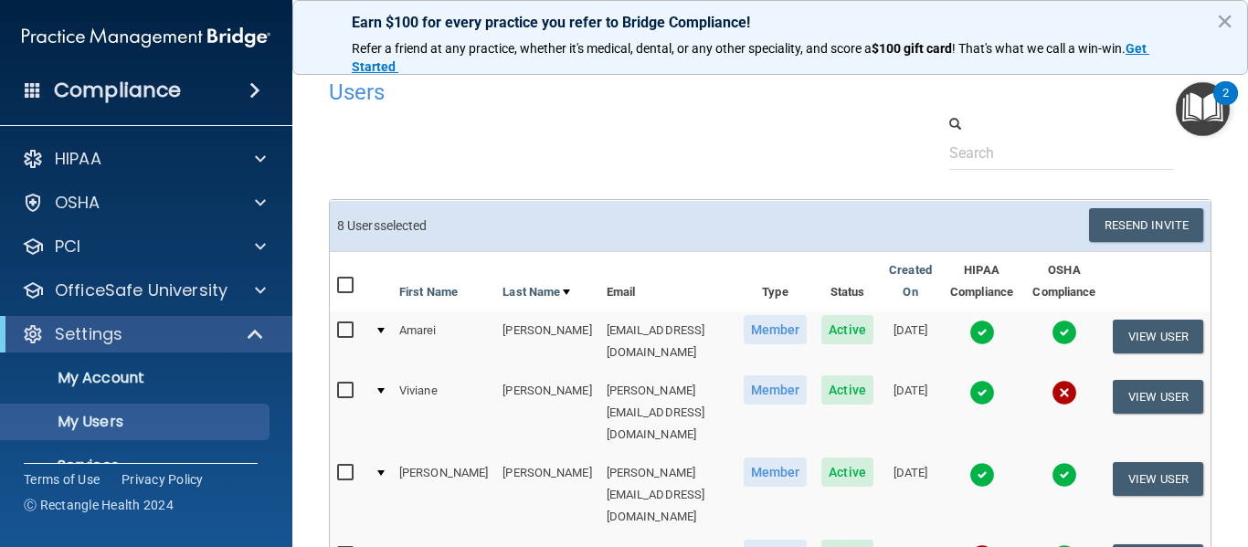
scroll to position [0, 0]
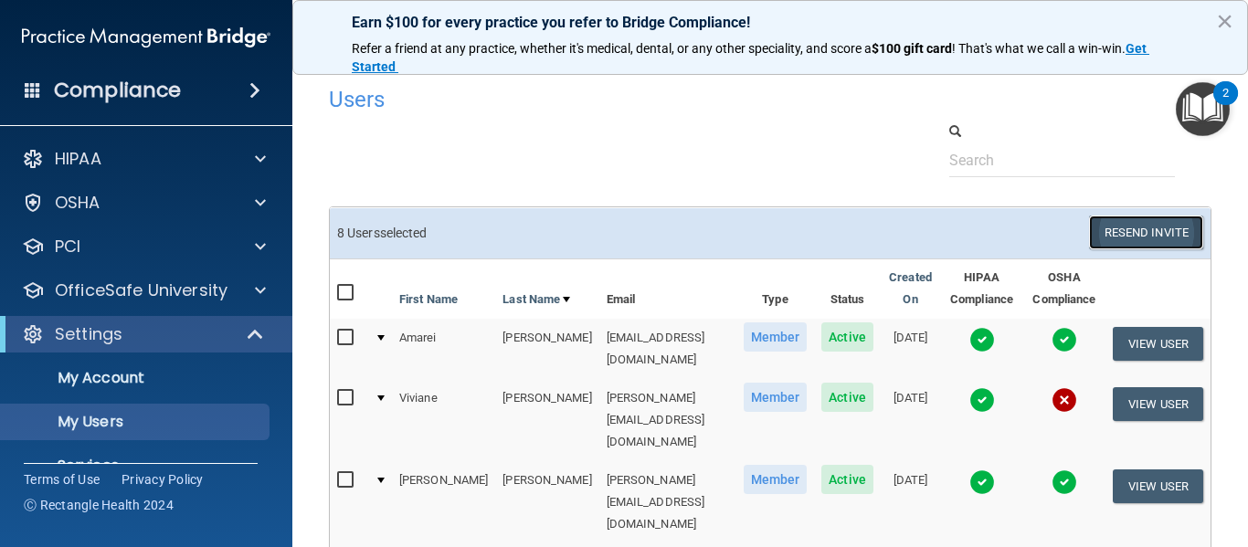
click at [1150, 241] on button "Resend Invite" at bounding box center [1146, 233] width 114 height 34
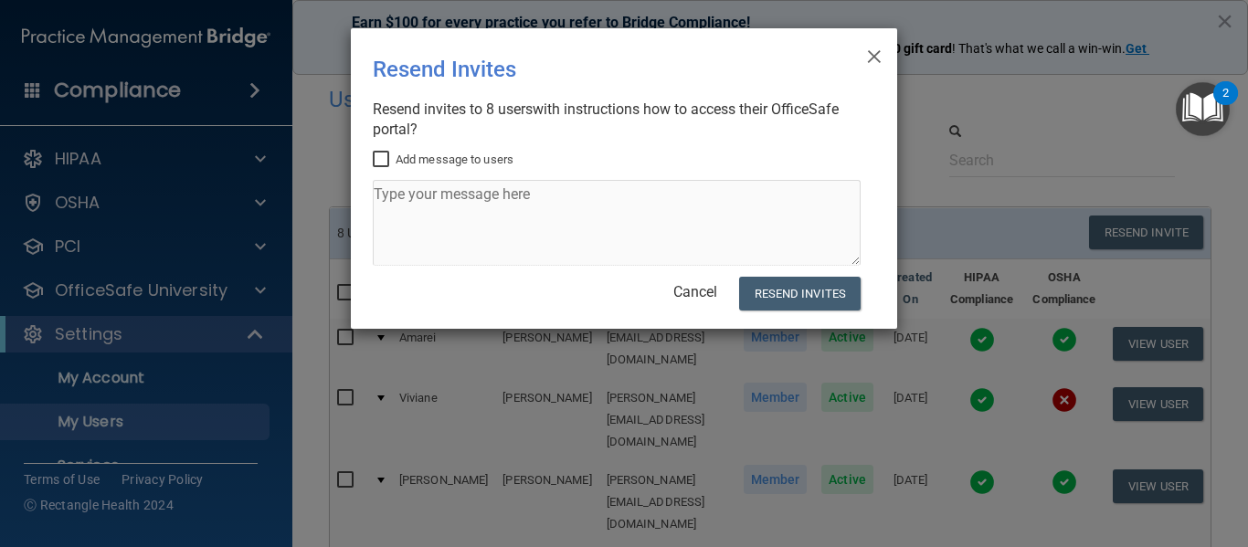
click at [381, 163] on input "Add message to users" at bounding box center [383, 160] width 21 height 15
checkbox input "true"
click at [479, 203] on textarea at bounding box center [617, 223] width 488 height 86
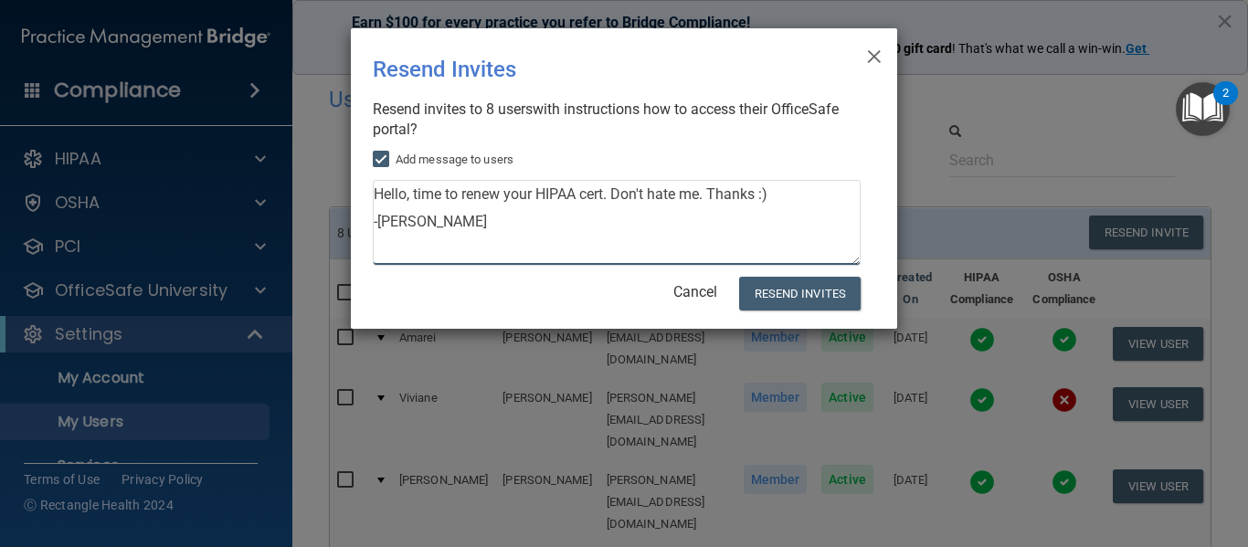
click at [579, 257] on textarea "Hello, time to renew your HIPAA cert. Don't hate me. Thanks :) -[PERSON_NAME]" at bounding box center [617, 223] width 488 height 86
type textarea "Hello, time to renew your HIPAA cert. Don't hate me. Thanks :) -[PERSON_NAME]"
click at [803, 300] on button "Resend Invites" at bounding box center [800, 294] width 122 height 34
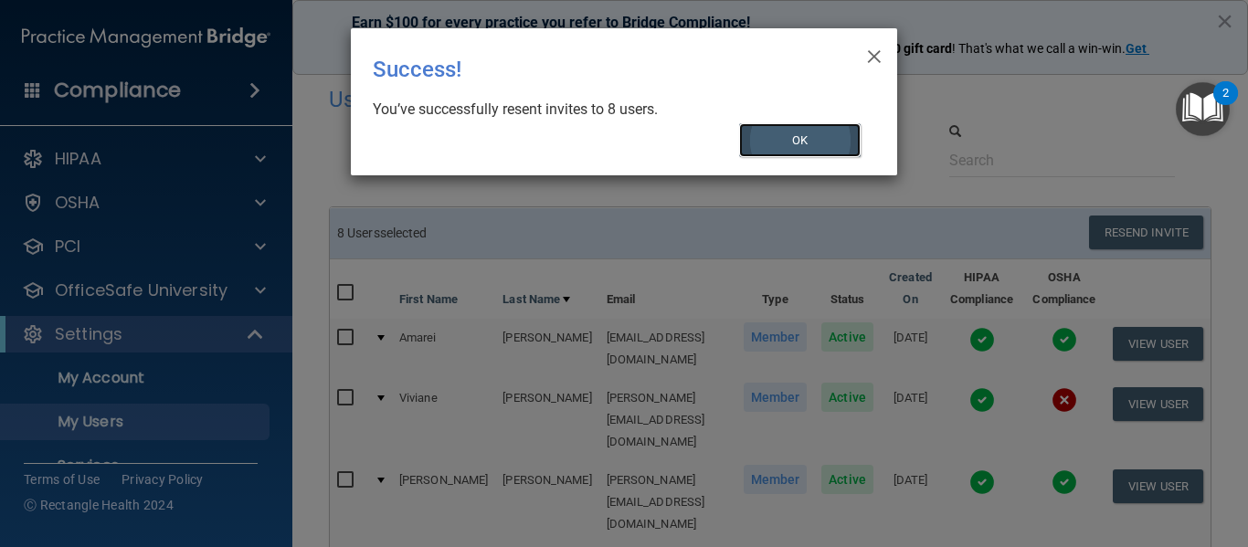
click at [787, 147] on button "OK" at bounding box center [800, 140] width 122 height 34
